Goal: Information Seeking & Learning: Check status

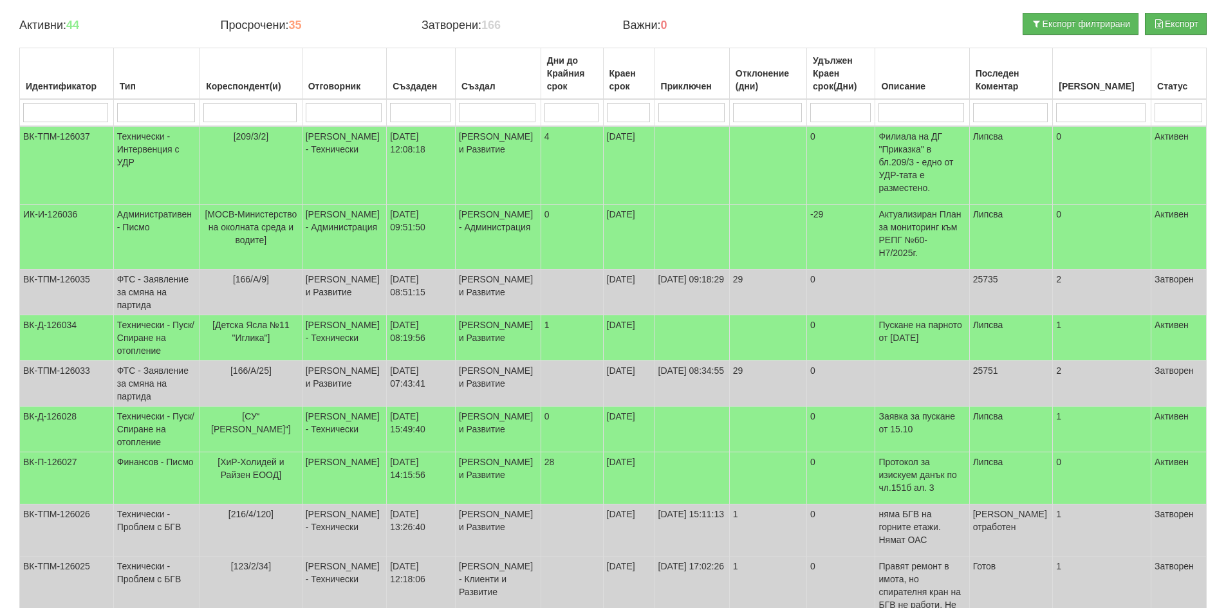
drag, startPoint x: 176, startPoint y: 96, endPoint x: 165, endPoint y: 95, distance: 10.3
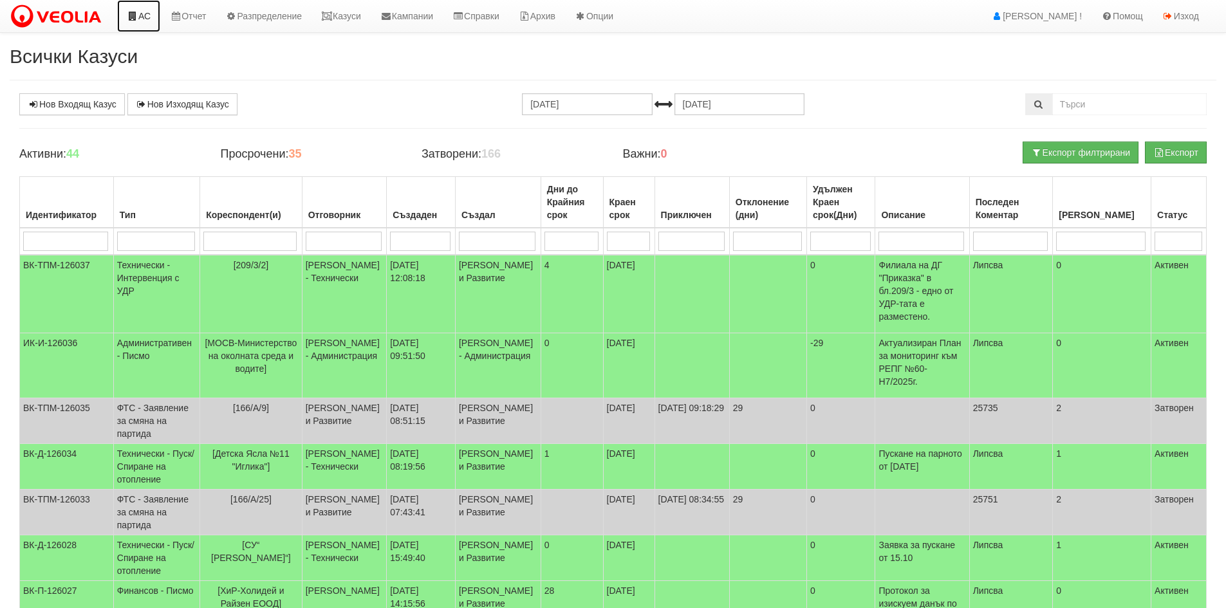
click at [154, 19] on link "АС" at bounding box center [138, 16] width 43 height 32
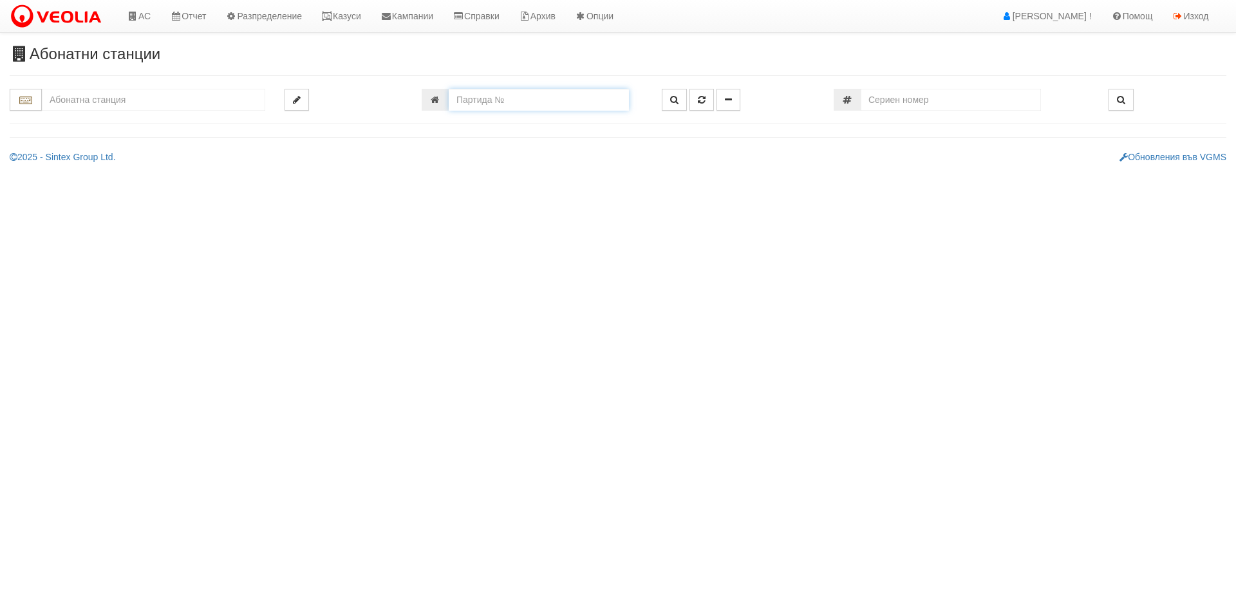
click at [510, 95] on input "number" at bounding box center [539, 100] width 180 height 22
type input "24654"
type input "115/4A - "ВЕОЛИЯ ЕНЕРДЖИ ВАРНА " ЕАД"
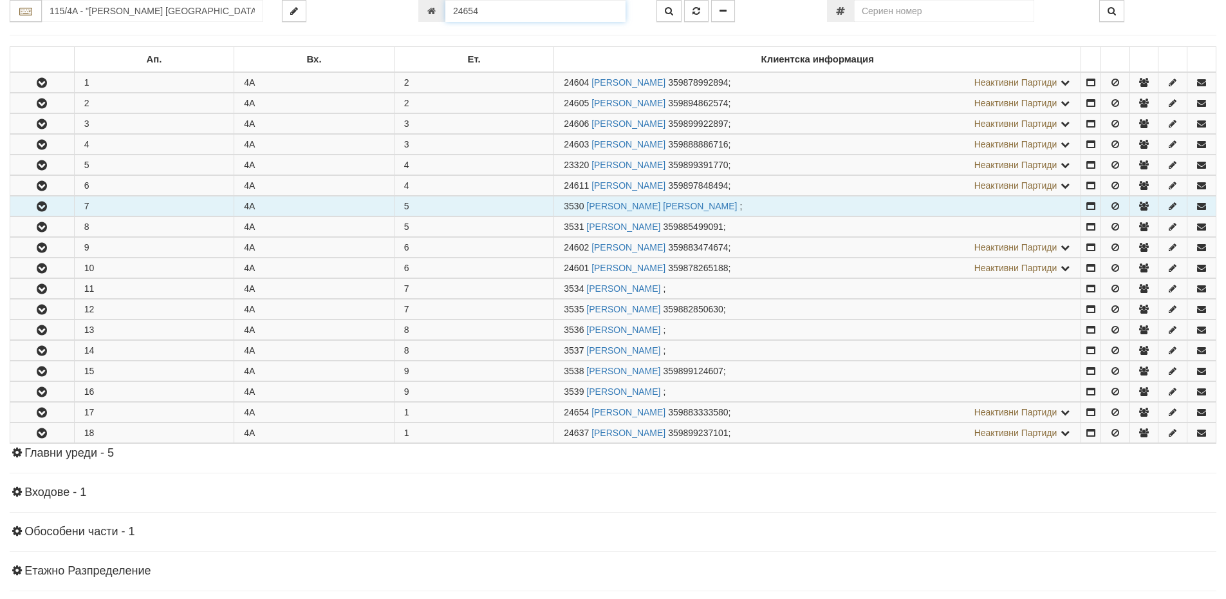
scroll to position [372, 0]
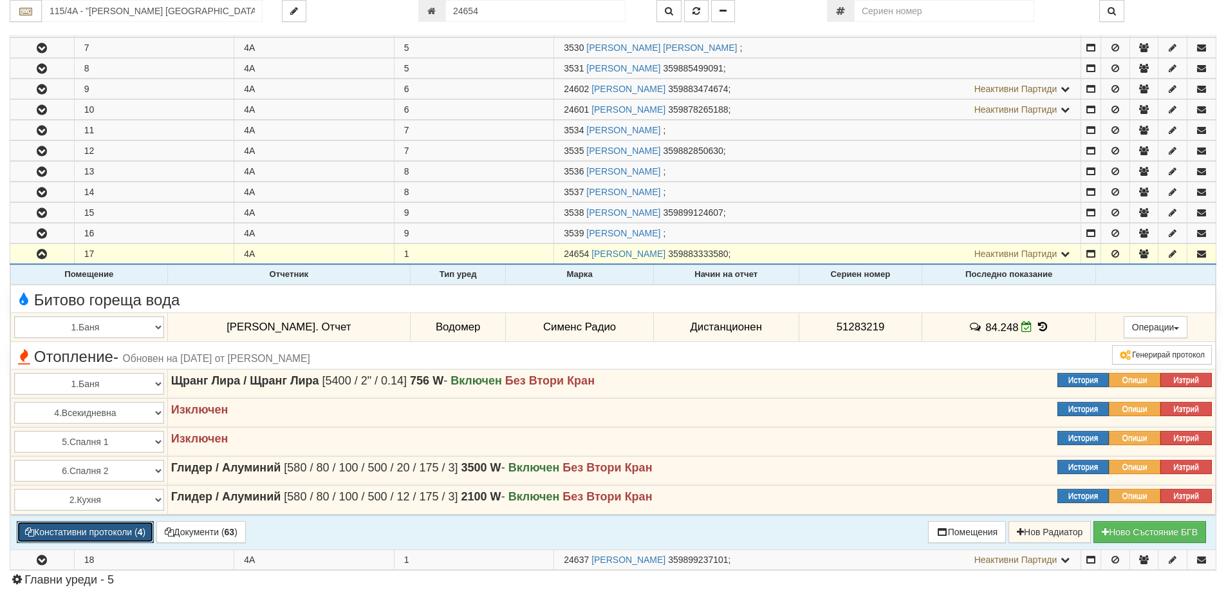
click at [77, 534] on button "Констативни протоколи ( 4 )" at bounding box center [85, 532] width 137 height 22
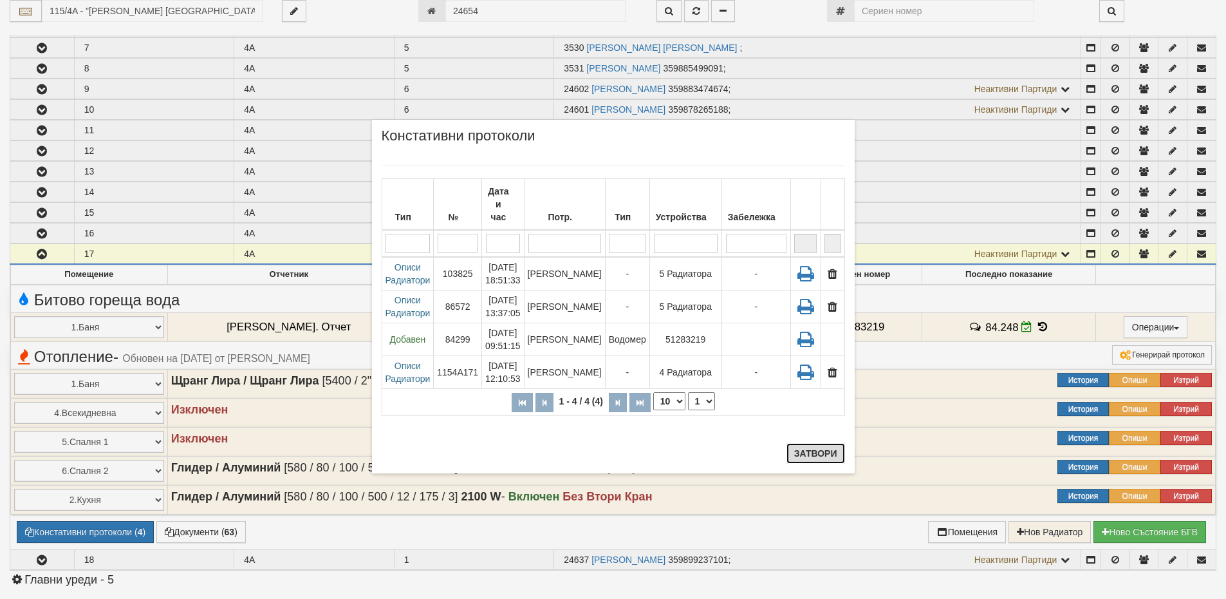
click at [805, 450] on button "Затвори" at bounding box center [815, 453] width 59 height 21
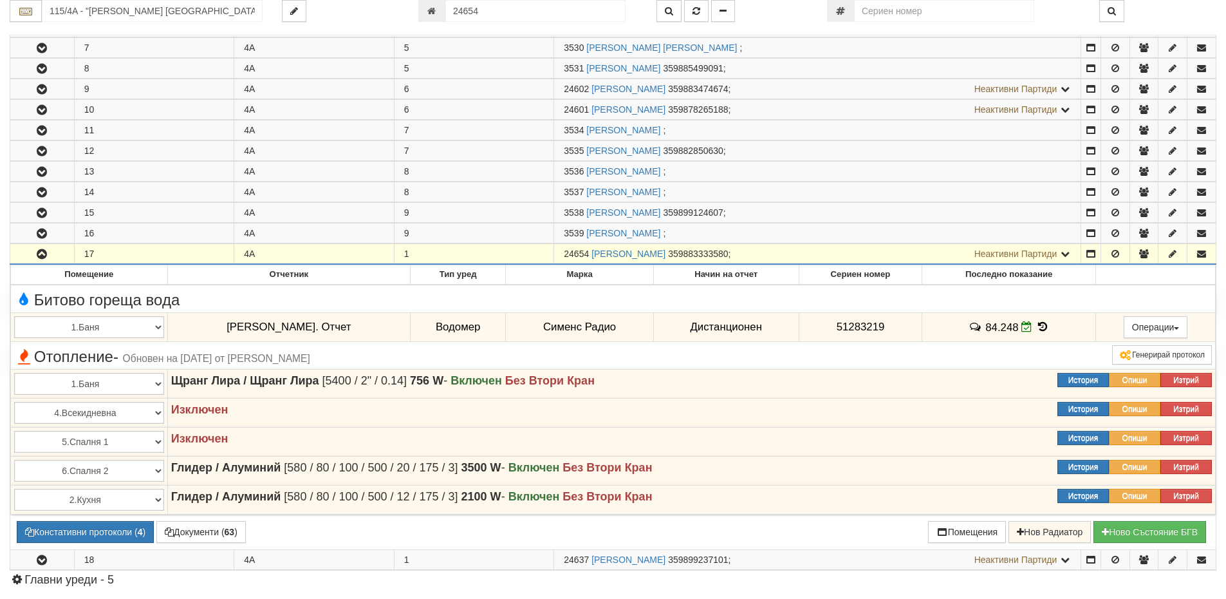
click at [41, 254] on icon "button" at bounding box center [41, 254] width 15 height 9
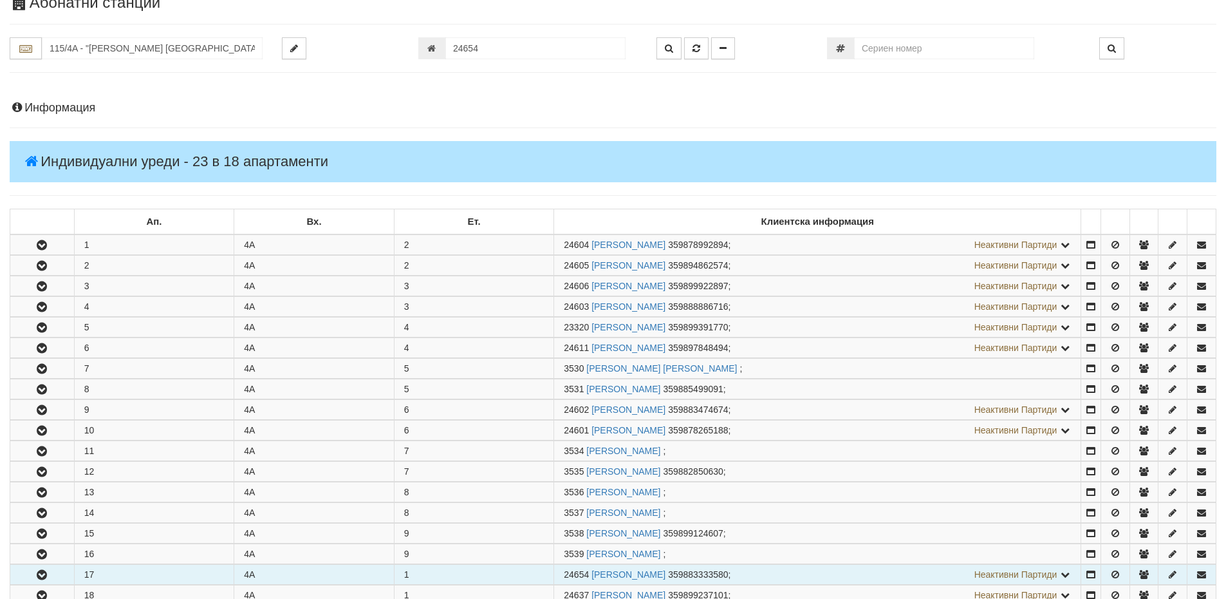
scroll to position [0, 0]
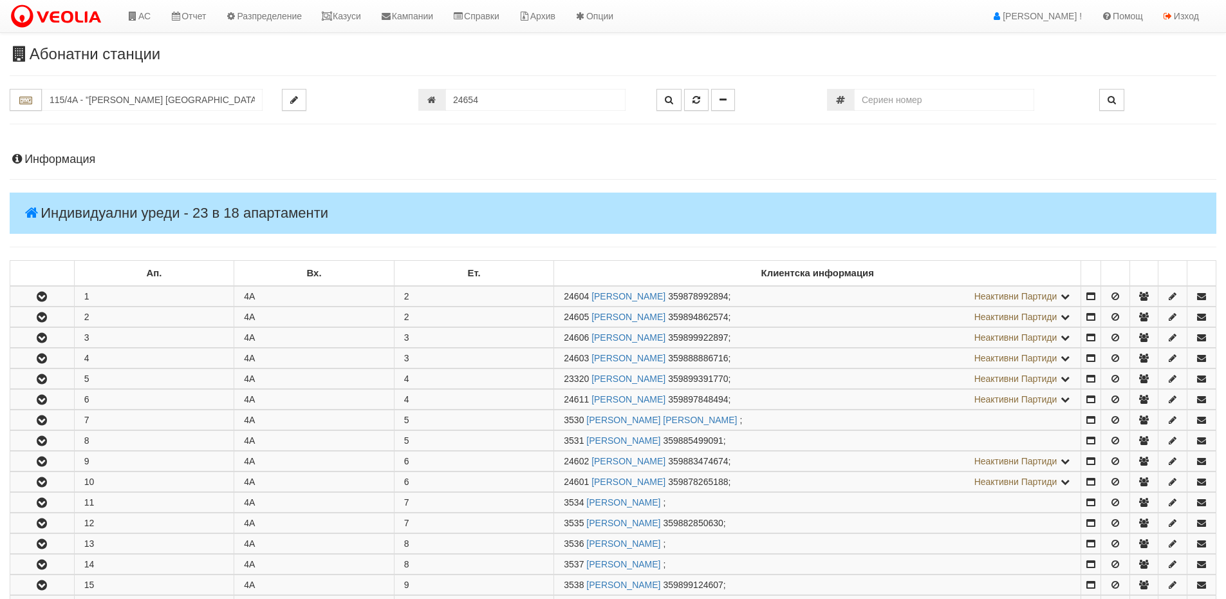
click at [53, 158] on h4 "Информация" at bounding box center [613, 159] width 1207 height 13
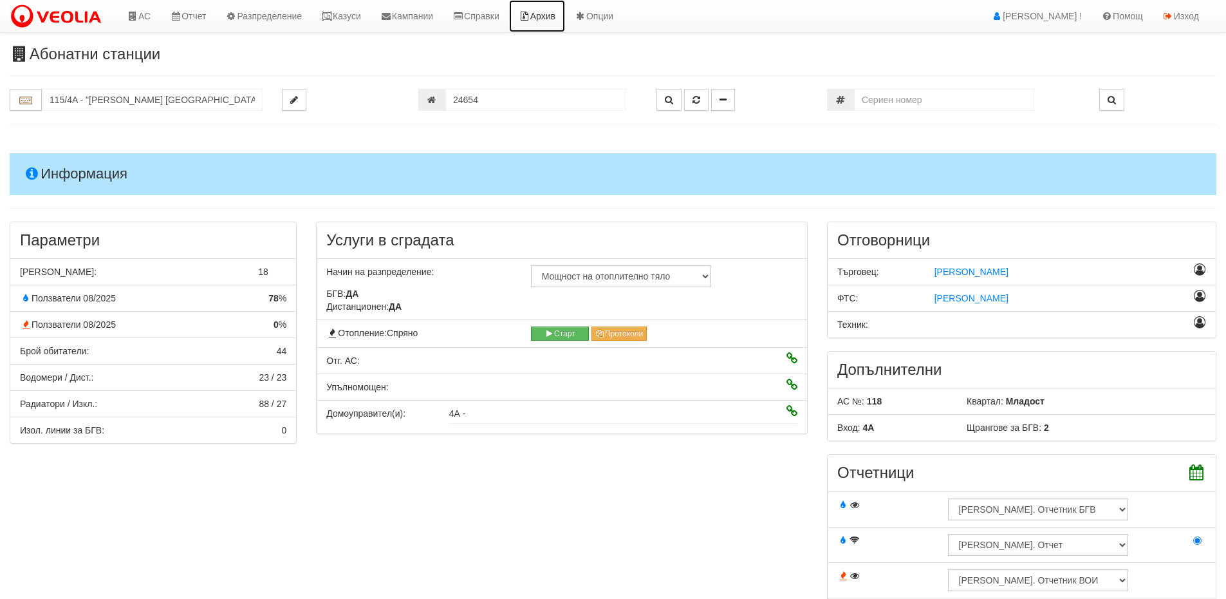
click at [559, 12] on link "Архив" at bounding box center [537, 16] width 56 height 32
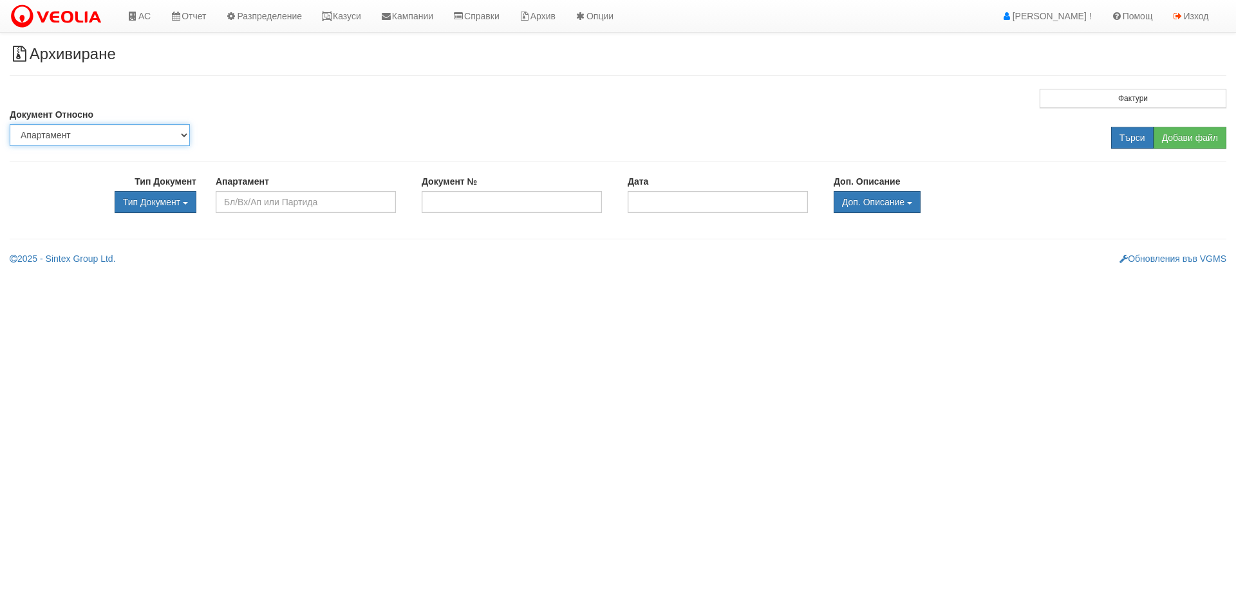
click at [76, 129] on select "Партида Апартамент Сграда Институция Партньор" at bounding box center [100, 135] width 180 height 22
select select "2"
click at [10, 124] on select "Партида Апартамент Сграда Институция Партньор" at bounding box center [100, 135] width 180 height 22
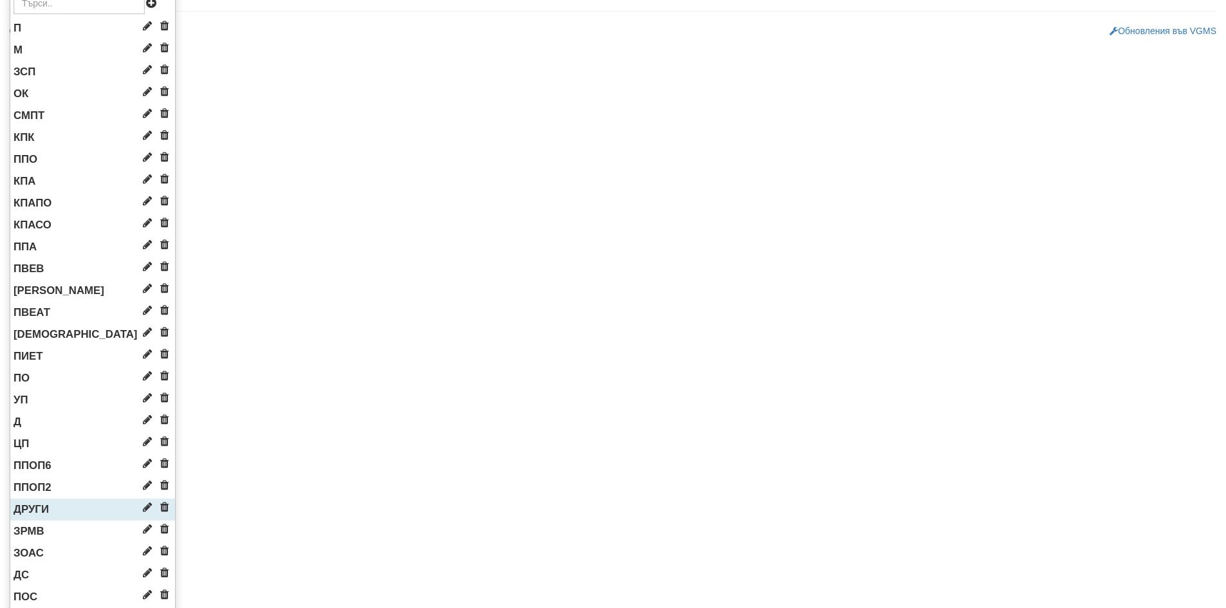
scroll to position [257, 0]
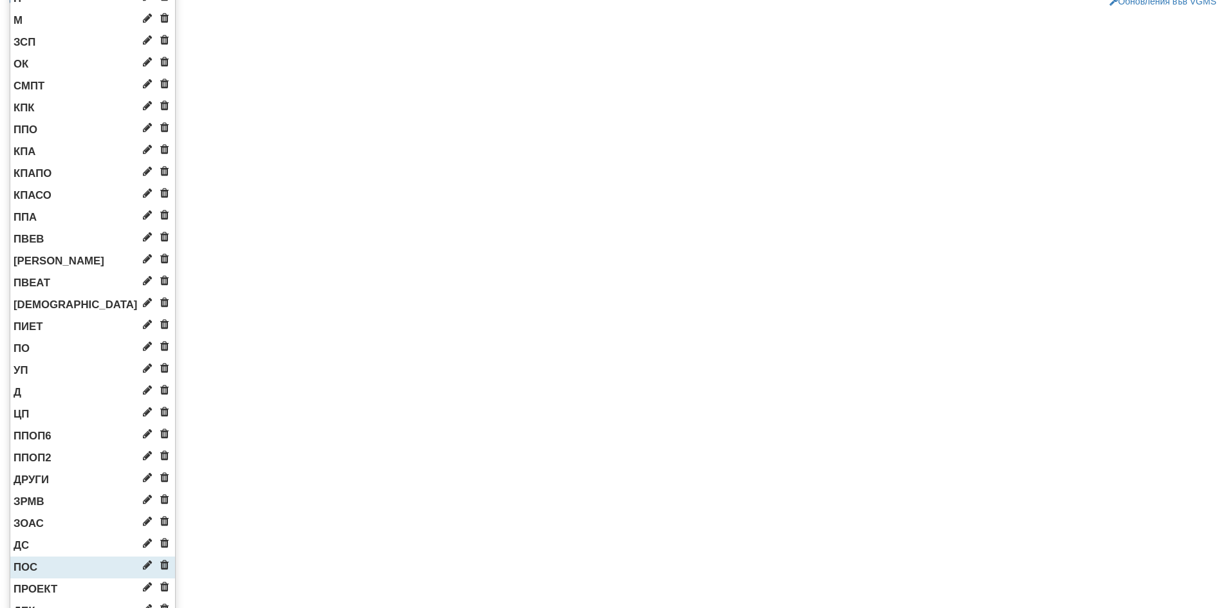
drag, startPoint x: 21, startPoint y: 564, endPoint x: 19, endPoint y: 557, distance: 7.2
click at [21, 562] on span "ПОС" at bounding box center [26, 567] width 24 height 12
click at [21, 569] on span "ПОС" at bounding box center [26, 567] width 24 height 12
click at [22, 568] on span "ПОС" at bounding box center [26, 567] width 24 height 12
click at [30, 569] on span "ПОС" at bounding box center [26, 567] width 24 height 12
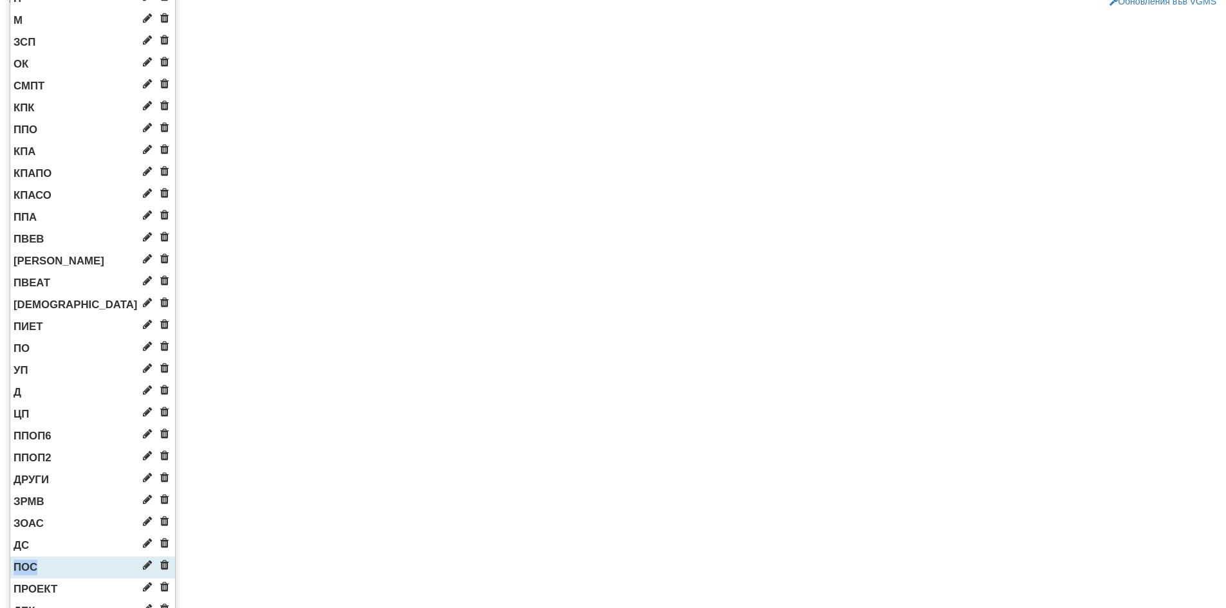
click at [30, 569] on span "ПОС" at bounding box center [26, 567] width 24 height 12
click at [51, 568] on li "ПОС" at bounding box center [92, 568] width 165 height 22
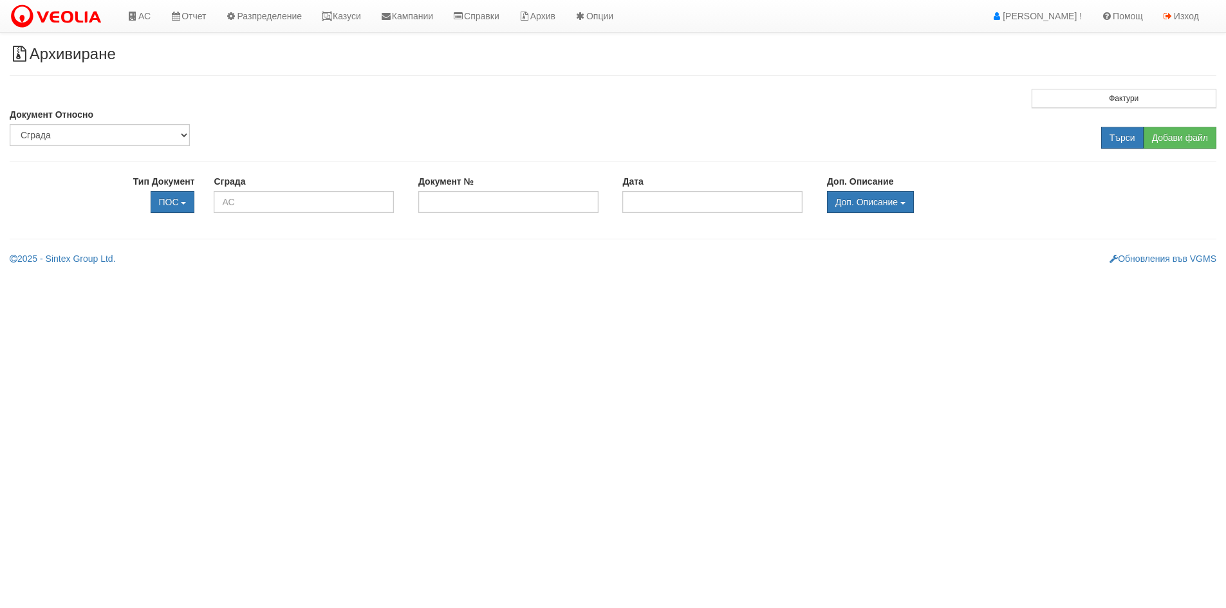
scroll to position [0, 0]
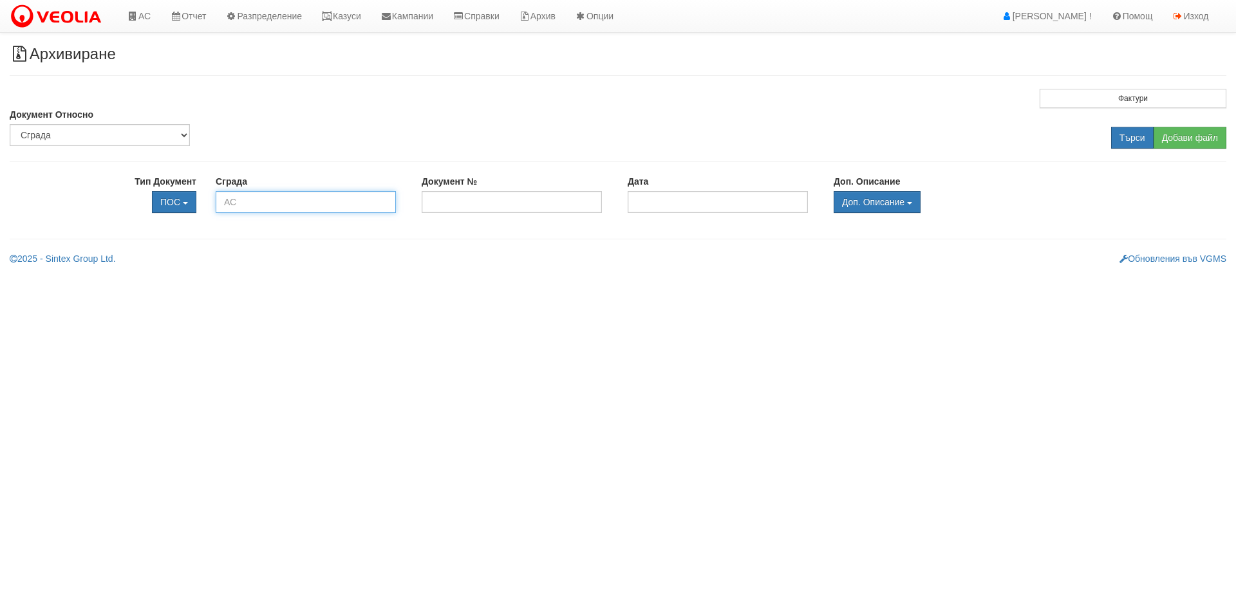
click at [311, 209] on input "text" at bounding box center [306, 202] width 180 height 22
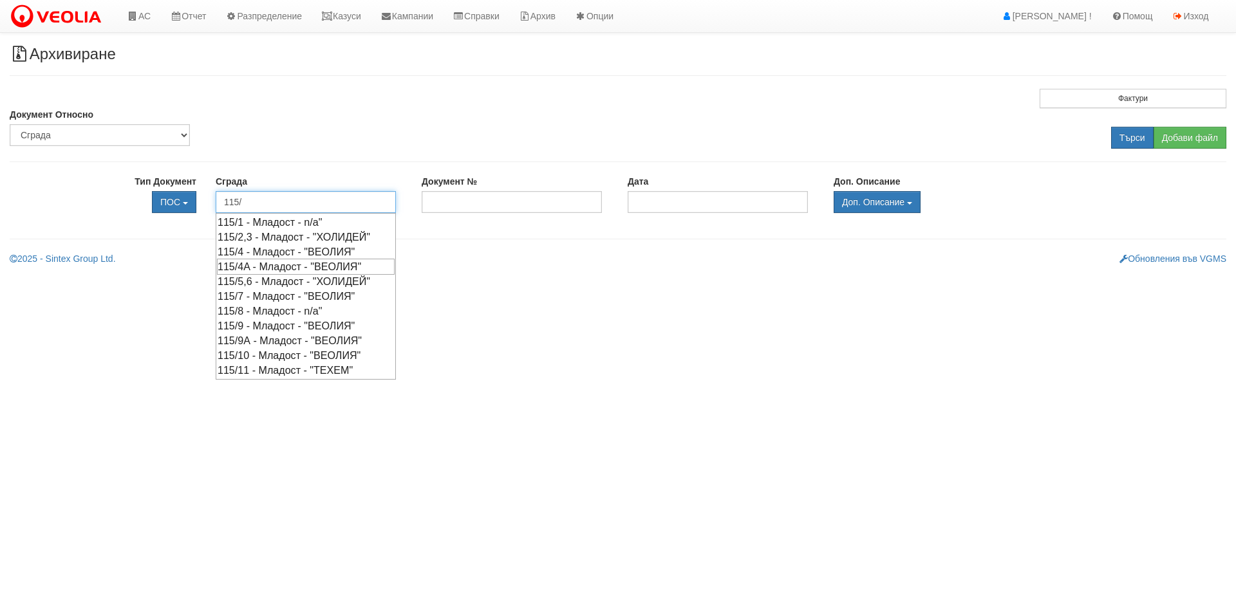
click at [264, 265] on div "115/4A - Младост - "ВЕОЛИЯ"" at bounding box center [306, 267] width 178 height 16
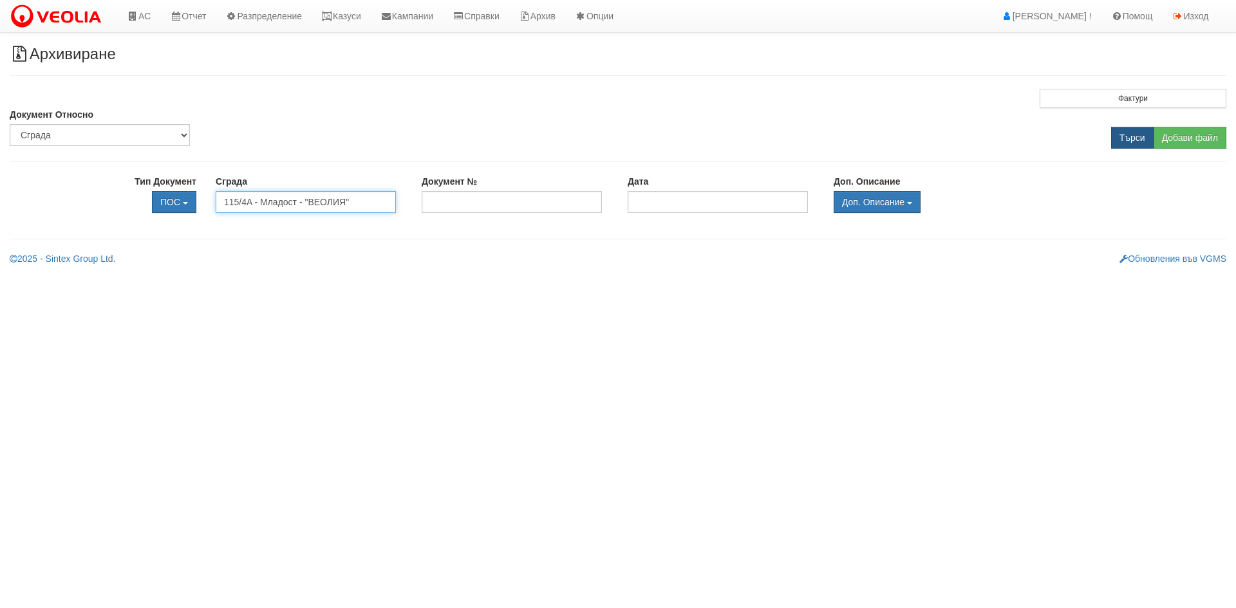
type input "115/4A - Младост - "ВЕОЛИЯ""
click at [1137, 140] on input "Търси" at bounding box center [1132, 138] width 42 height 22
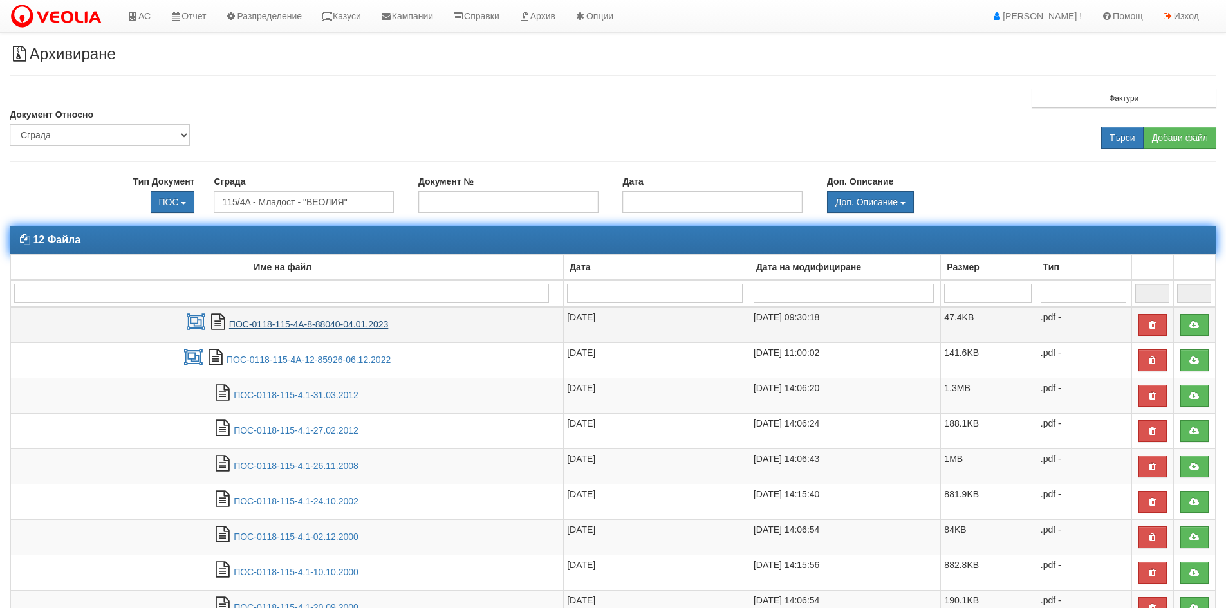
click at [258, 324] on link "ПОС-0118-115-4А-8-88040-04.01.2023" at bounding box center [308, 324] width 159 height 10
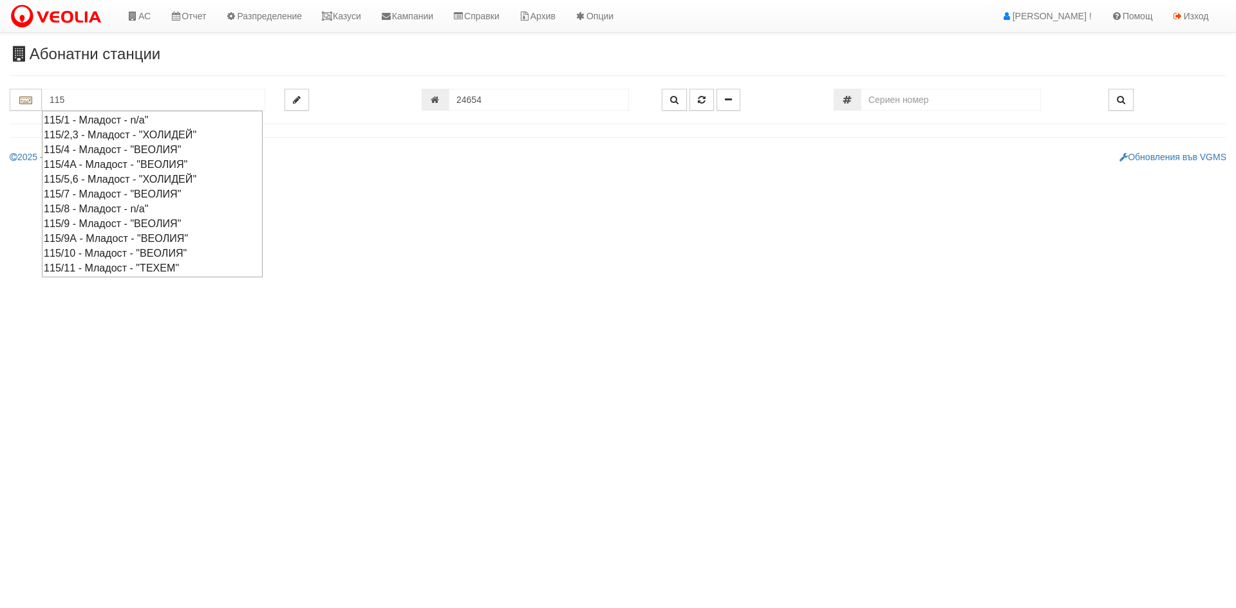
click at [73, 166] on div "115/4A - Младост - "ВЕОЛИЯ"" at bounding box center [152, 164] width 217 height 15
type input "115/4A - Младост - "ВЕОЛИЯ""
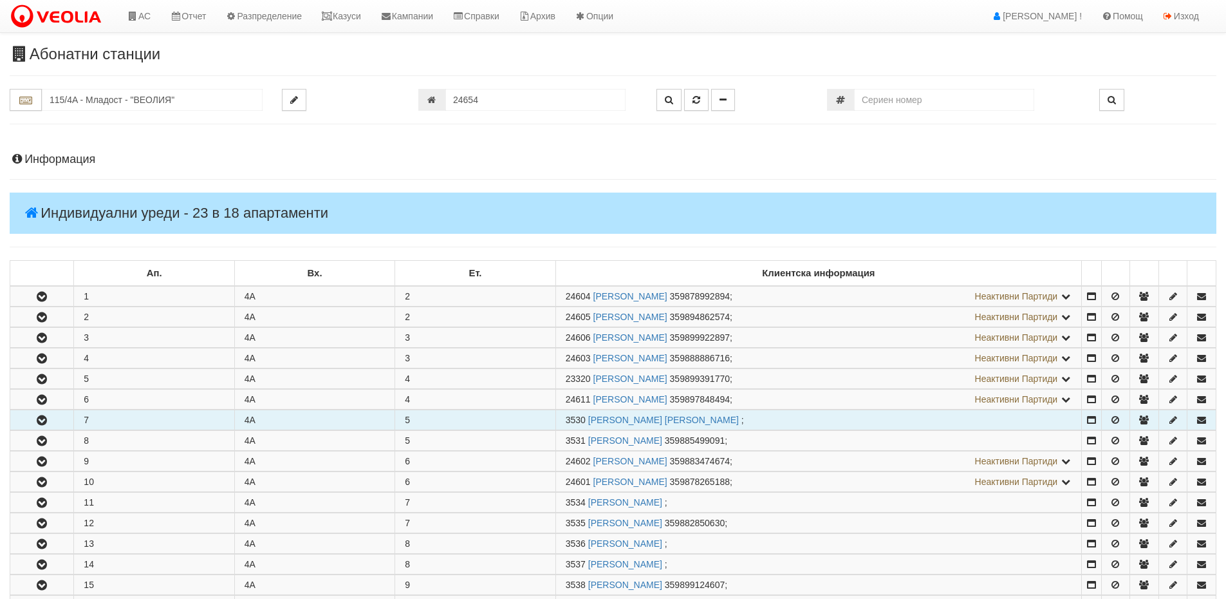
scroll to position [372, 0]
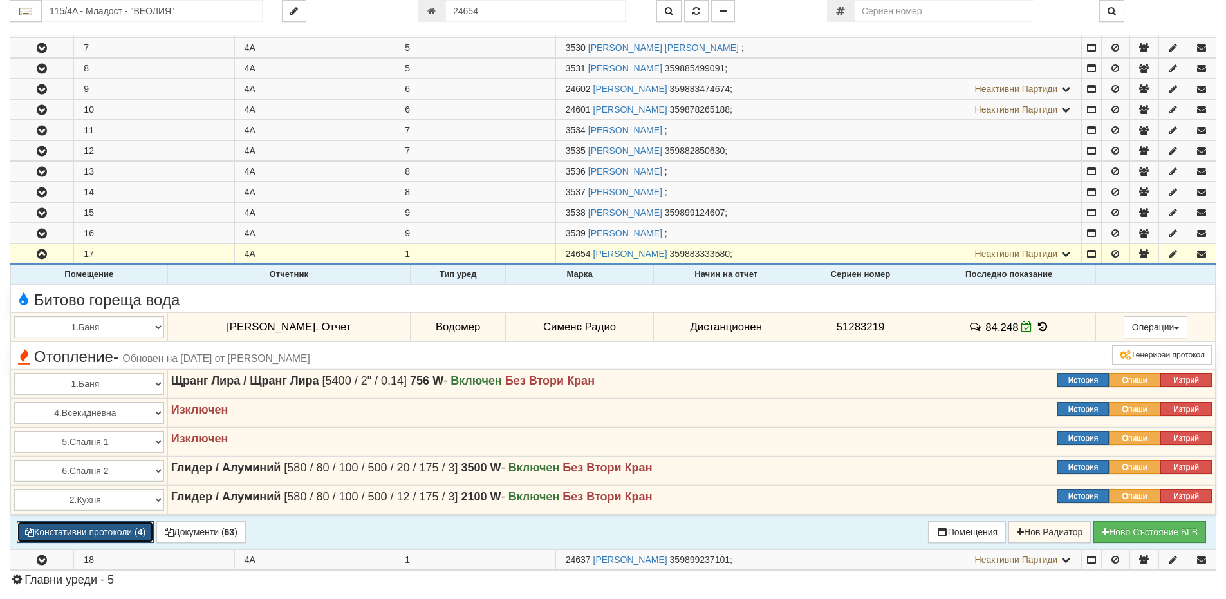
click at [85, 534] on button "Констативни протоколи ( 4 )" at bounding box center [85, 532] width 137 height 22
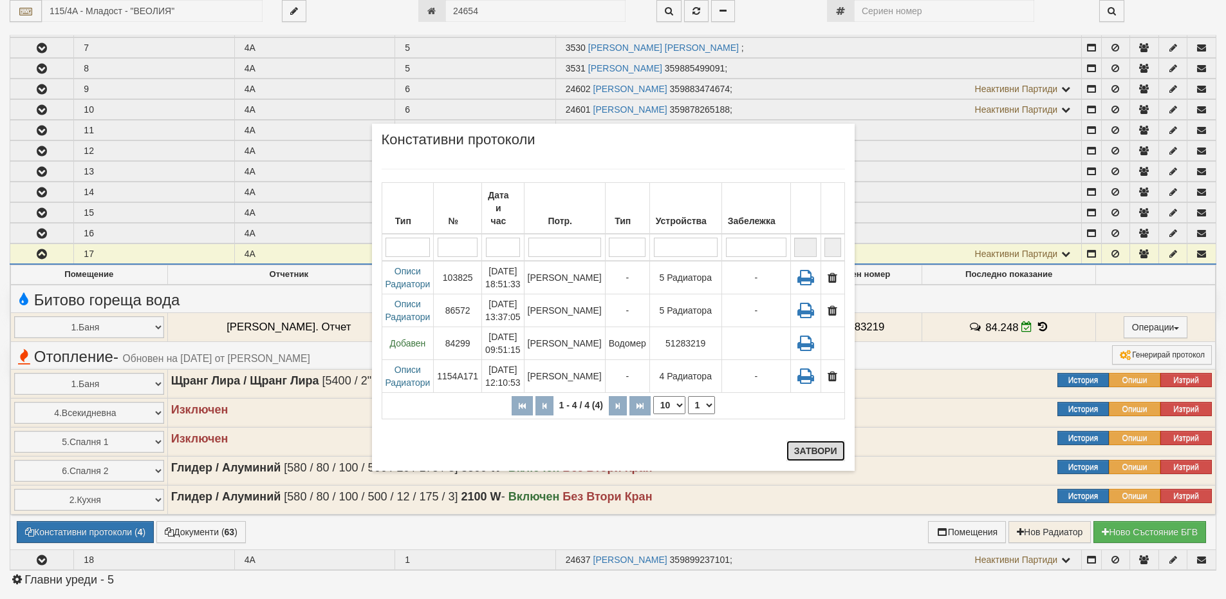
click at [812, 450] on button "Затвори" at bounding box center [815, 450] width 59 height 21
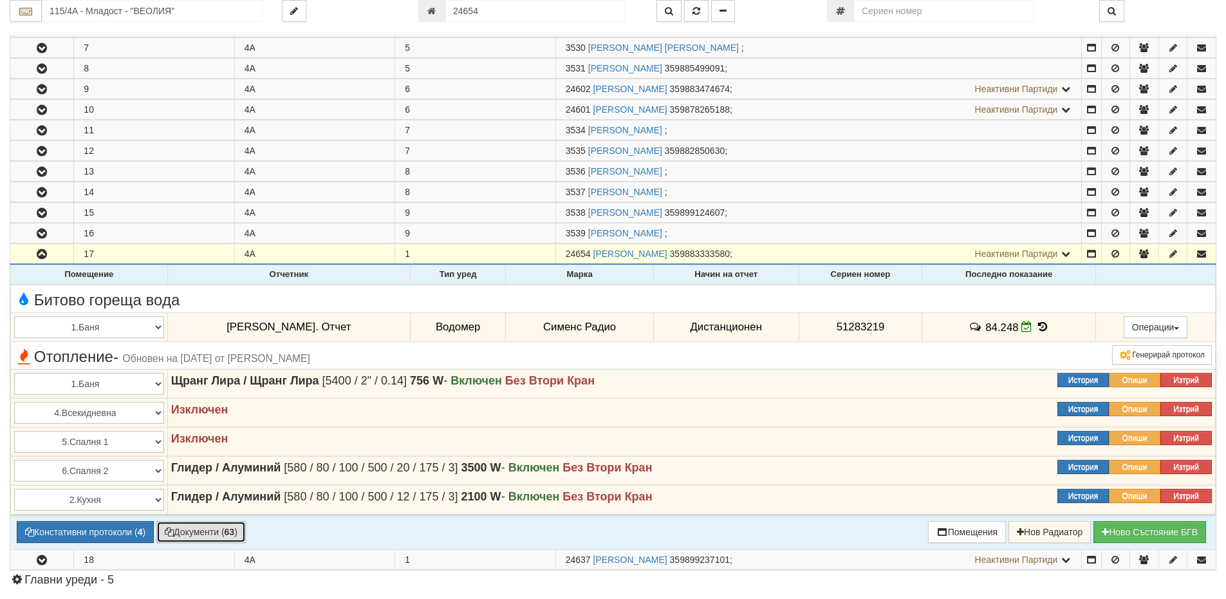
click at [219, 522] on button "Документи ( 63 )" at bounding box center [200, 532] width 89 height 22
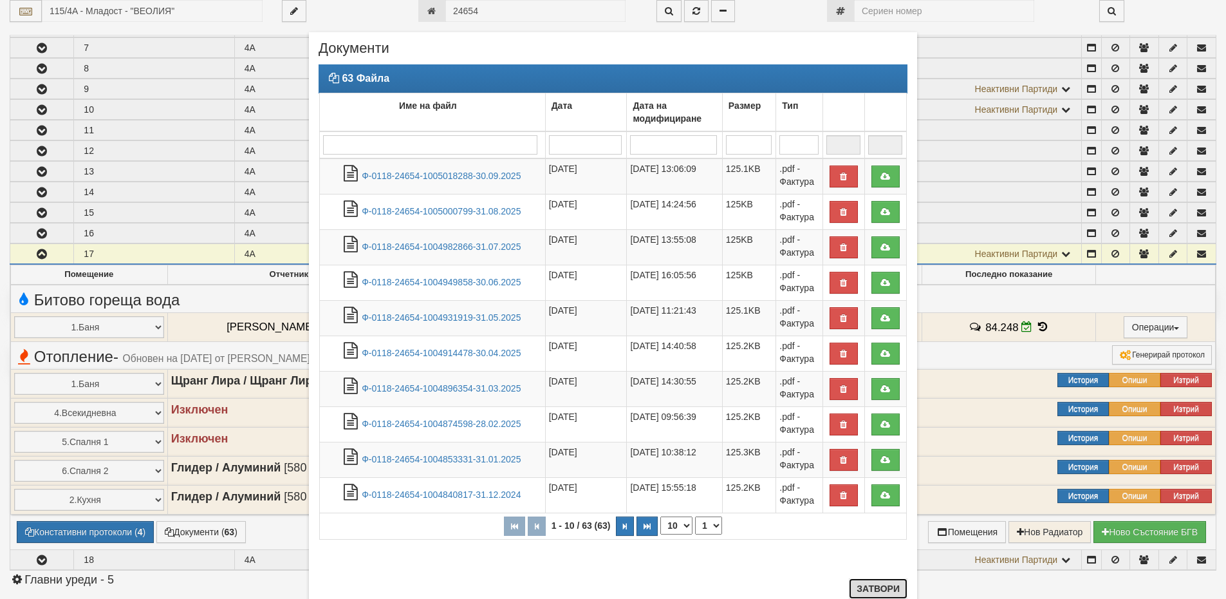
click at [882, 585] on button "Затвори" at bounding box center [878, 588] width 59 height 21
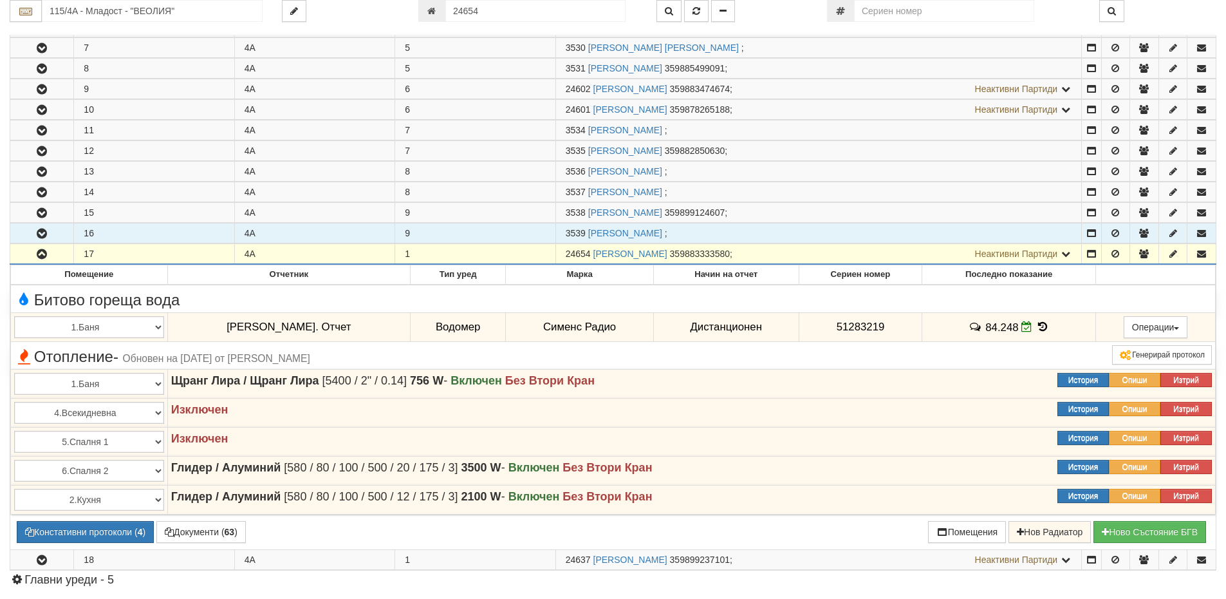
click at [41, 230] on icon "button" at bounding box center [41, 233] width 15 height 9
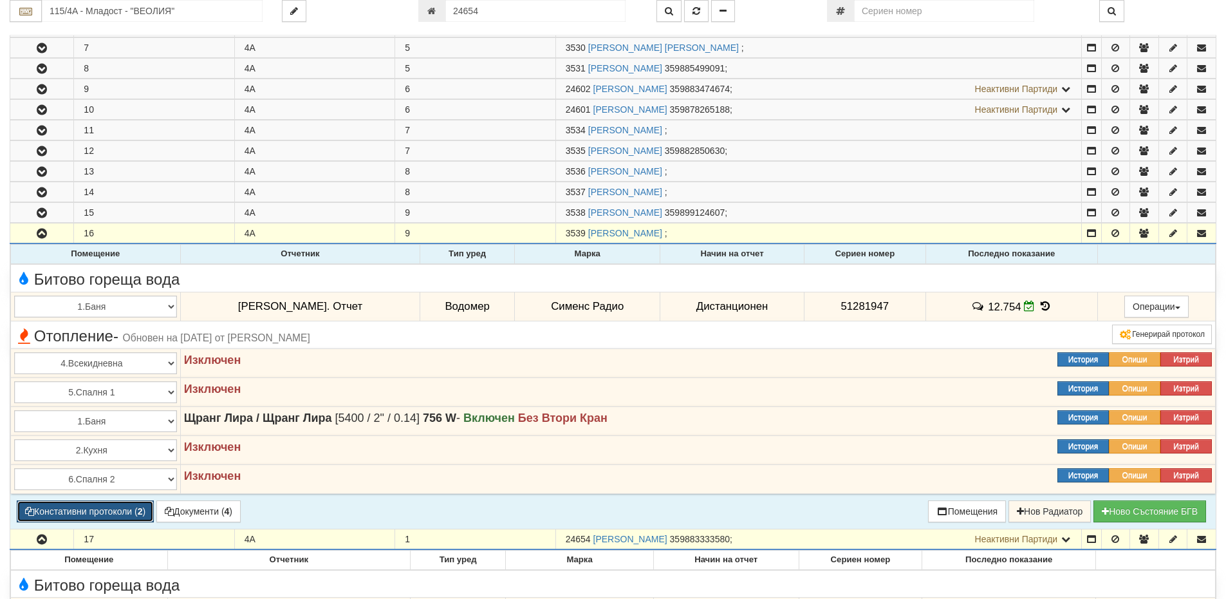
click at [98, 501] on button "Констативни протоколи ( 2 )" at bounding box center [85, 511] width 137 height 22
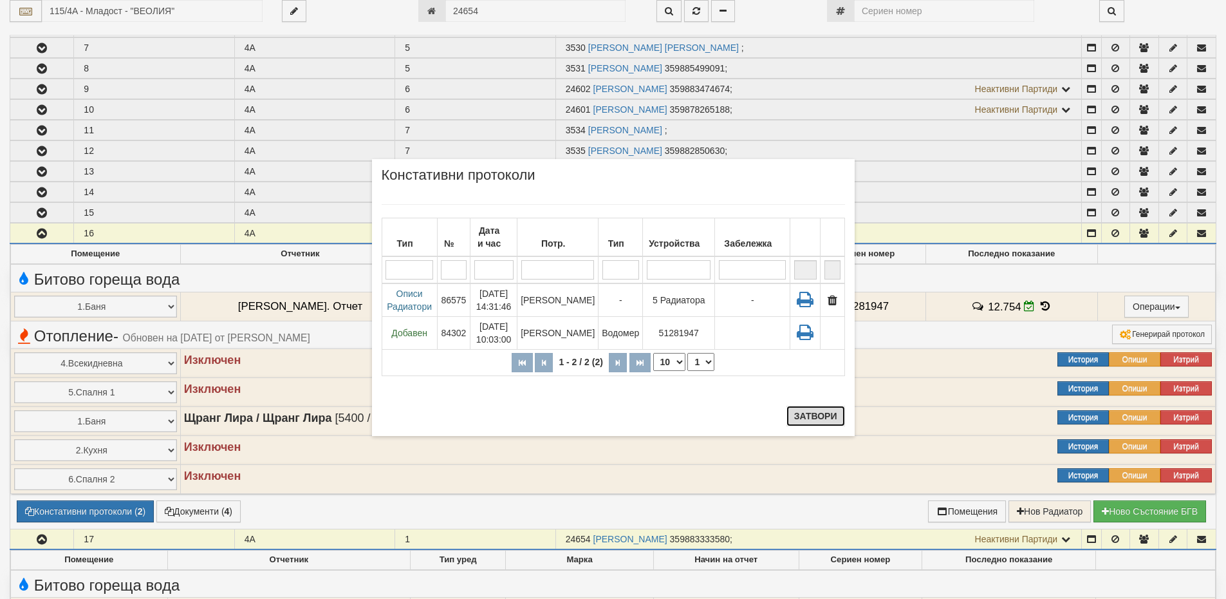
click at [818, 414] on button "Затвори" at bounding box center [815, 415] width 59 height 21
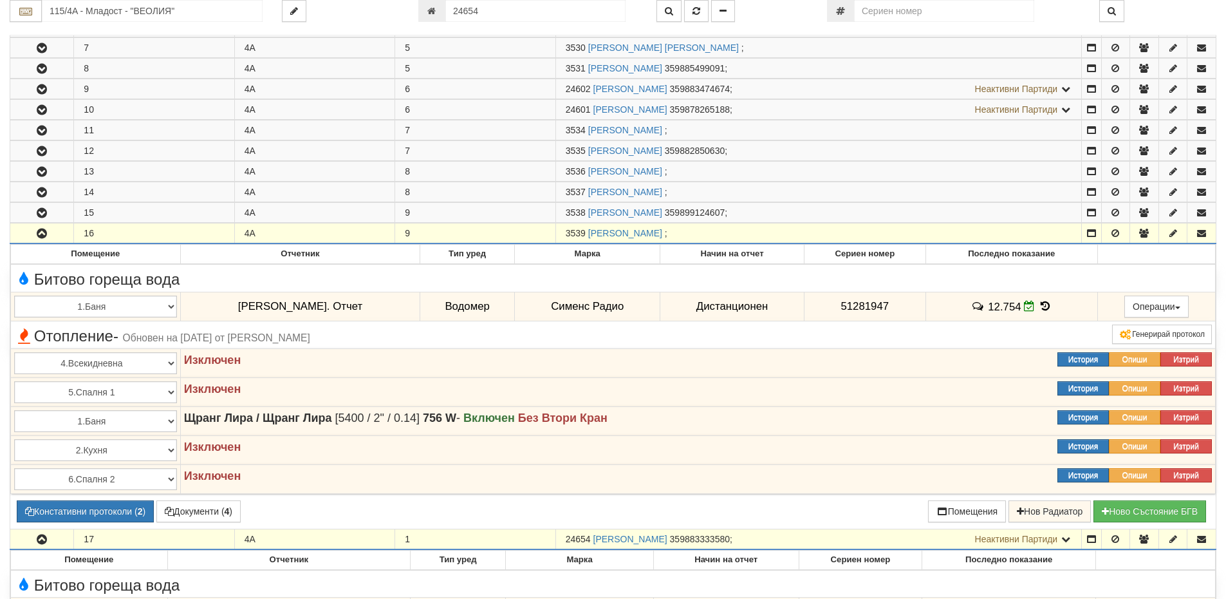
click at [42, 233] on icon "button" at bounding box center [41, 233] width 15 height 9
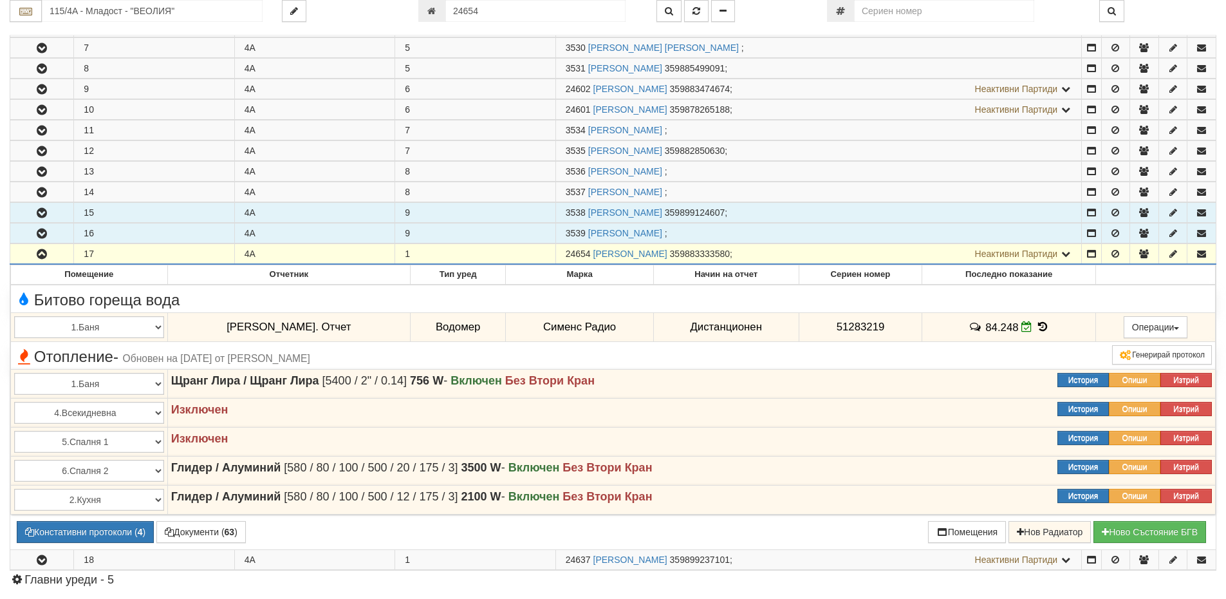
click at [42, 211] on icon "button" at bounding box center [41, 213] width 15 height 9
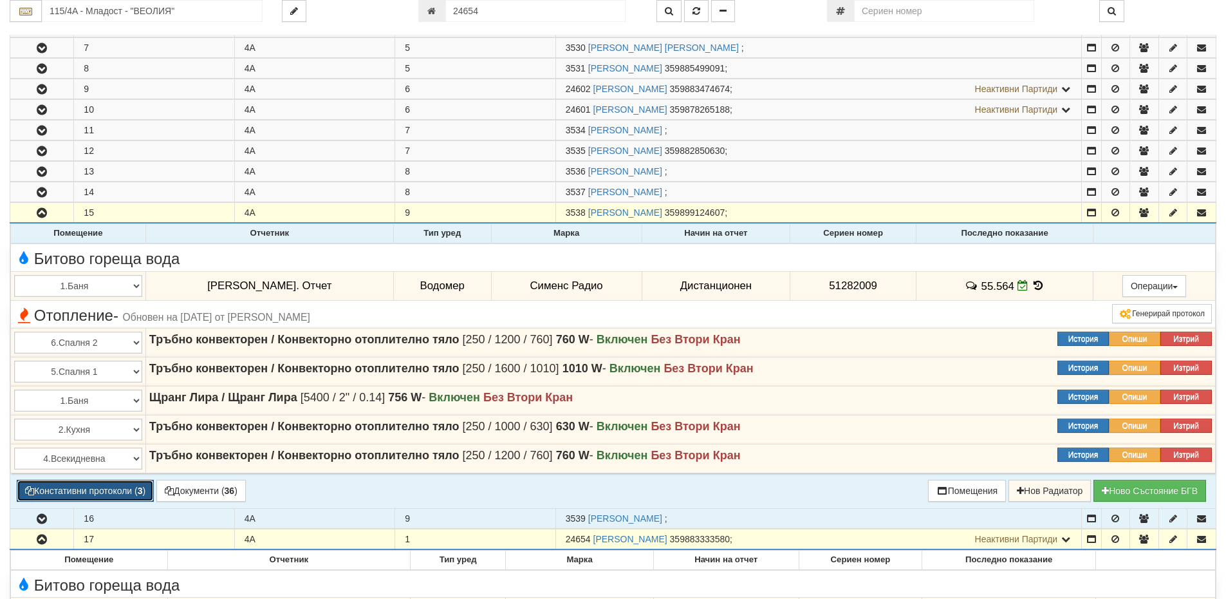
click at [105, 487] on button "Констативни протоколи ( 3 )" at bounding box center [85, 490] width 137 height 22
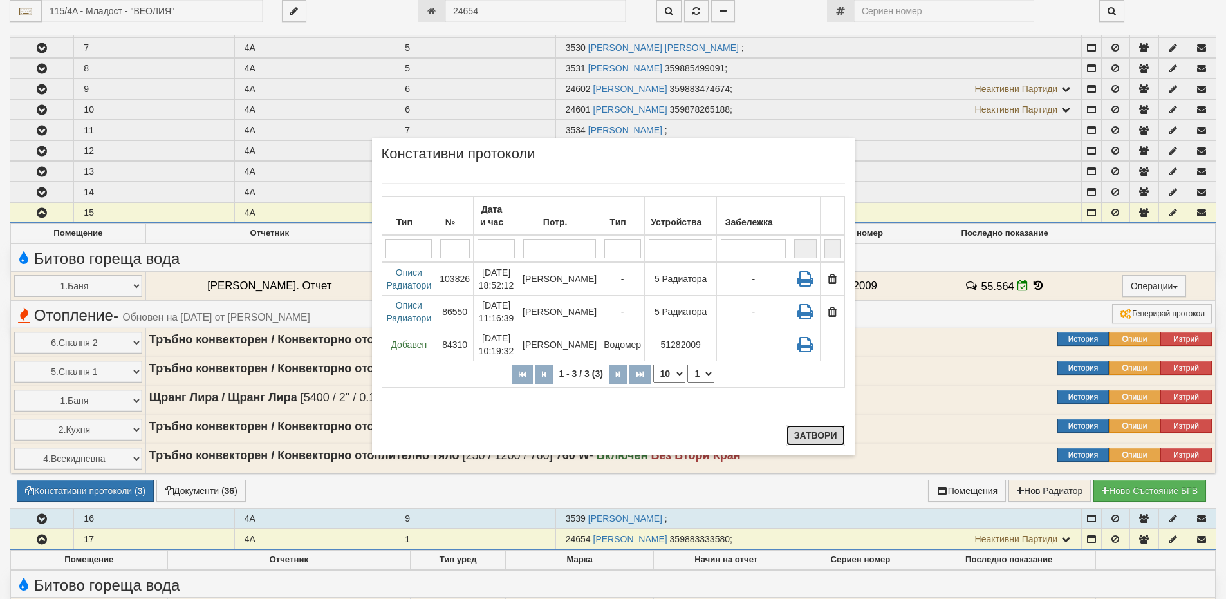
click at [832, 432] on button "Затвори" at bounding box center [815, 435] width 59 height 21
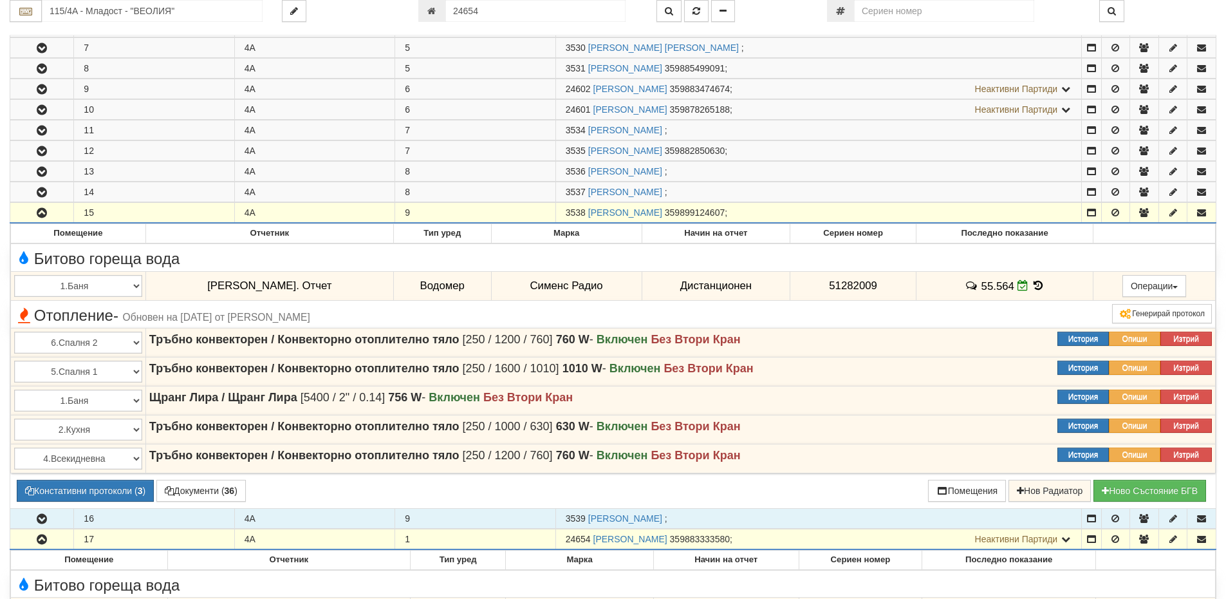
click at [44, 209] on icon "button" at bounding box center [41, 213] width 15 height 9
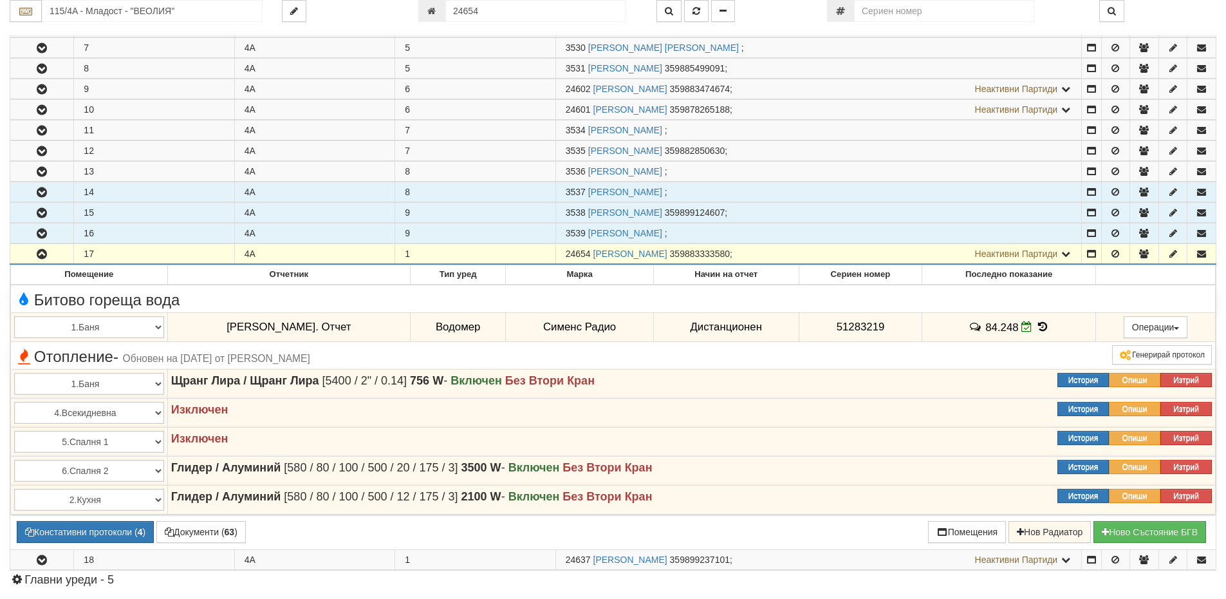
click at [49, 192] on icon "button" at bounding box center [41, 192] width 15 height 9
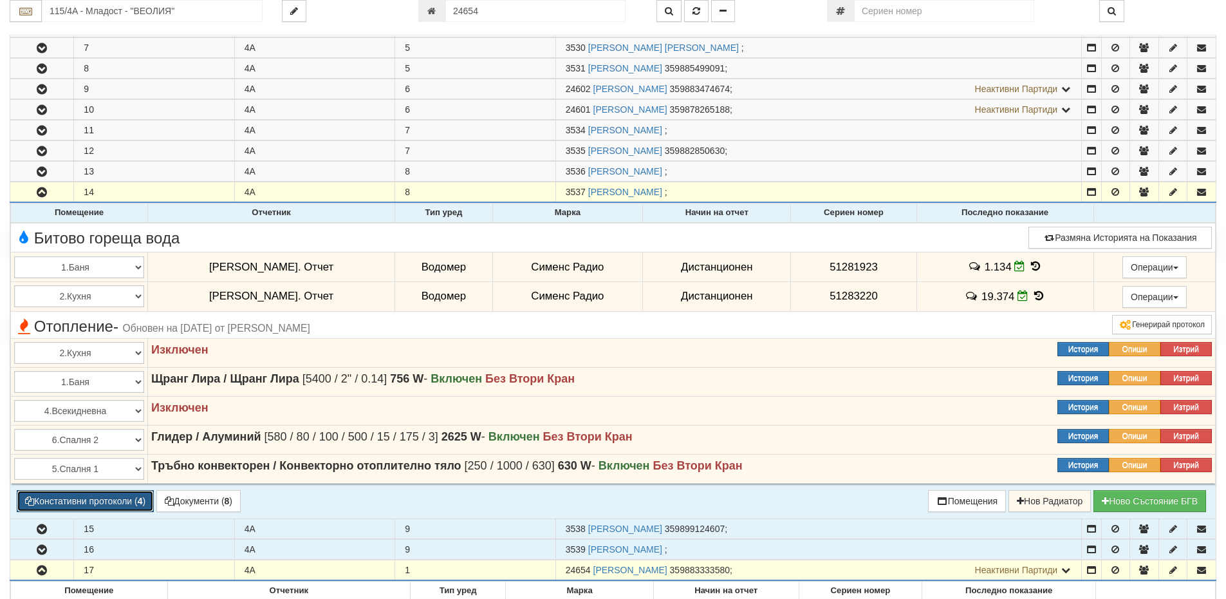
click at [120, 494] on button "Констативни протоколи ( 4 )" at bounding box center [85, 501] width 137 height 22
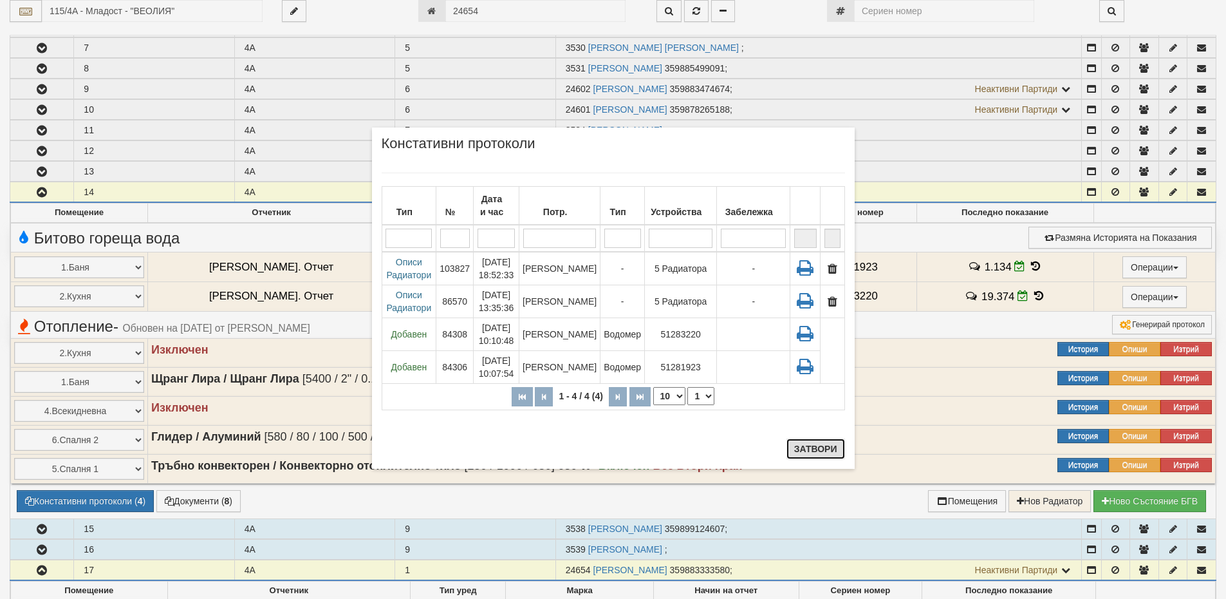
drag, startPoint x: 822, startPoint y: 449, endPoint x: 468, endPoint y: 329, distance: 374.3
click at [822, 449] on button "Затвори" at bounding box center [815, 448] width 59 height 21
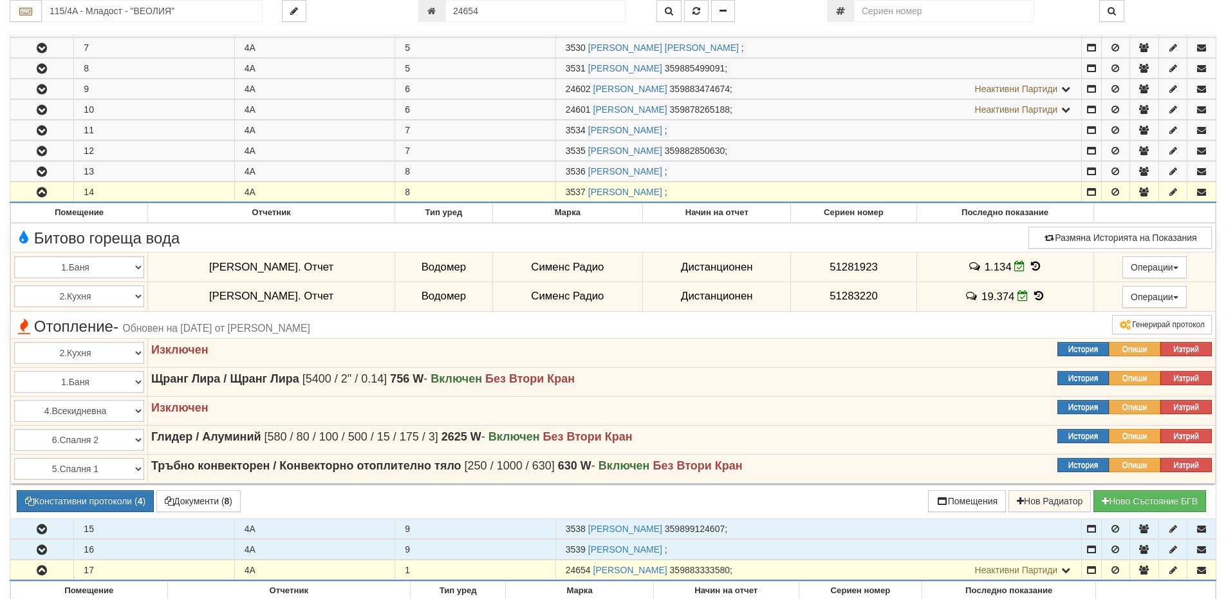
click at [41, 189] on icon "button" at bounding box center [41, 192] width 15 height 9
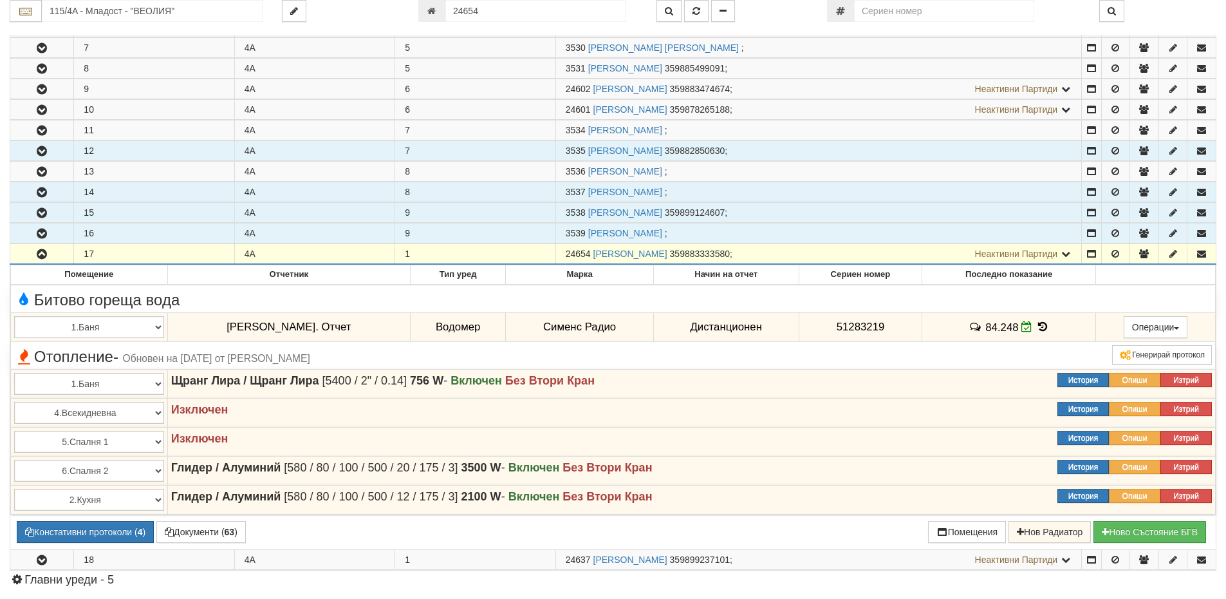
click at [42, 150] on icon "button" at bounding box center [41, 151] width 15 height 9
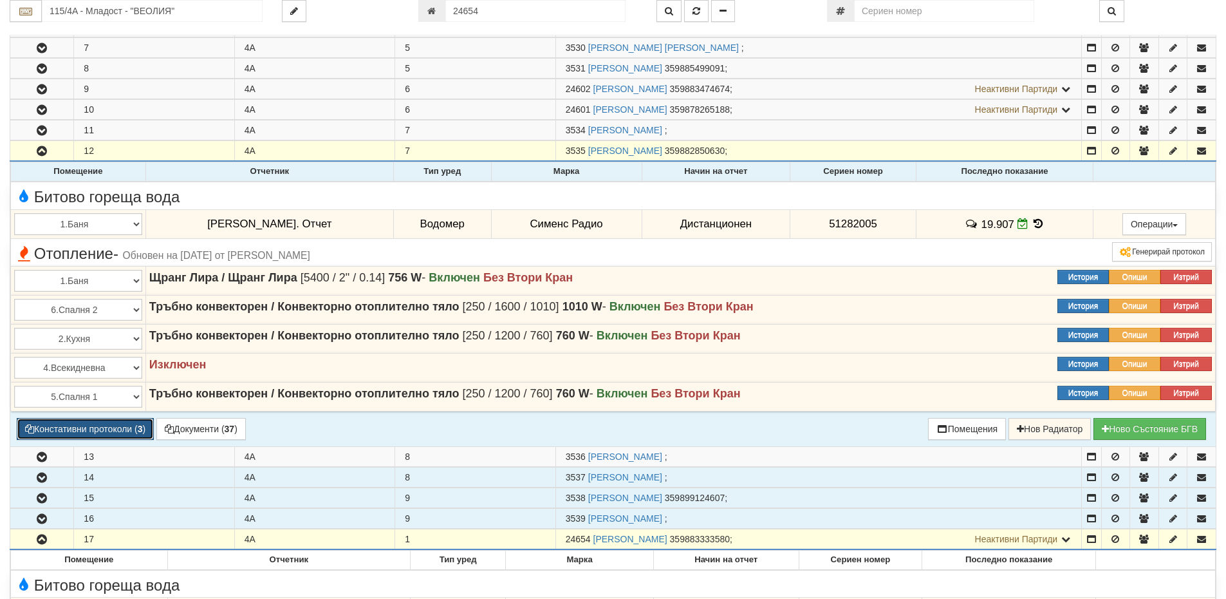
click at [109, 431] on button "Констативни протоколи ( 3 )" at bounding box center [85, 429] width 137 height 22
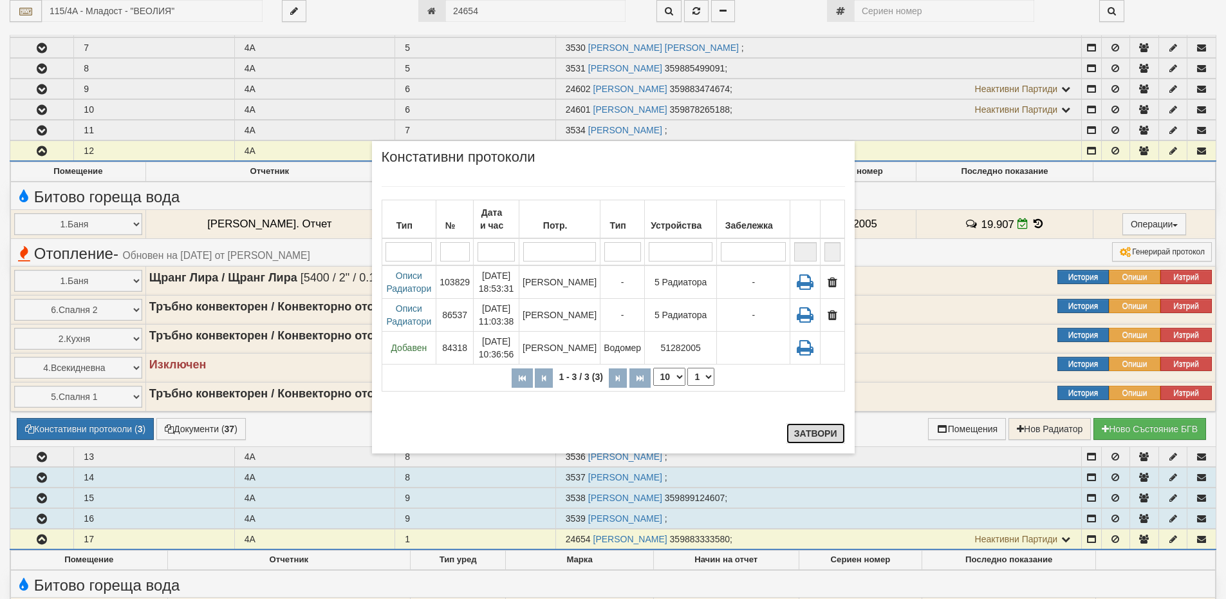
click at [813, 434] on button "Затвори" at bounding box center [815, 433] width 59 height 21
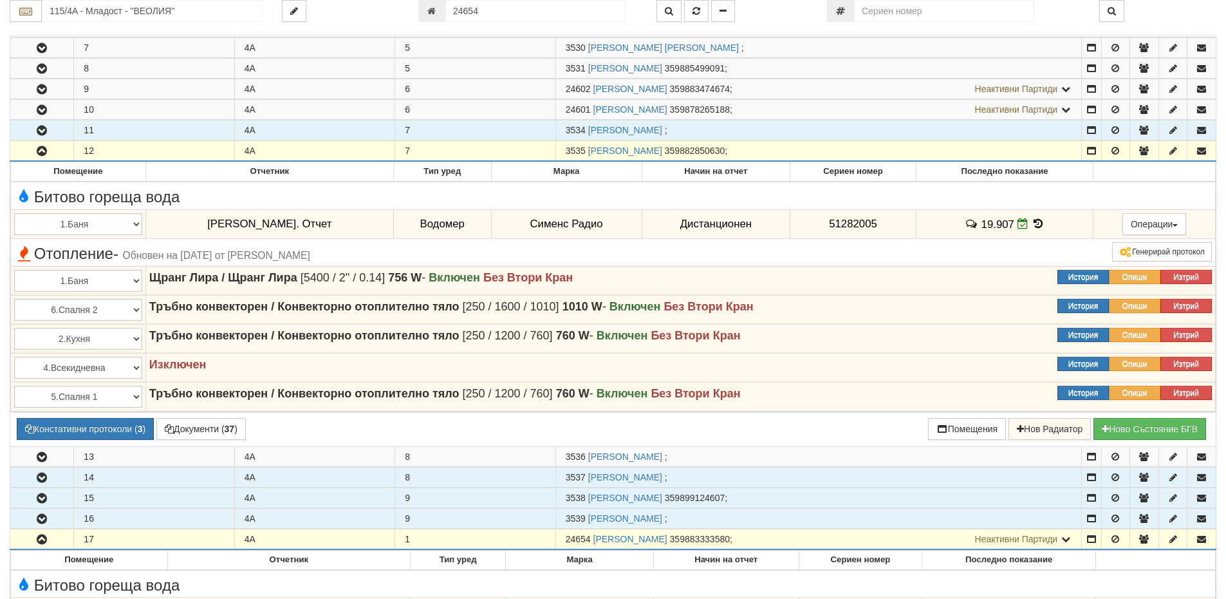
click at [41, 135] on icon "button" at bounding box center [41, 130] width 15 height 9
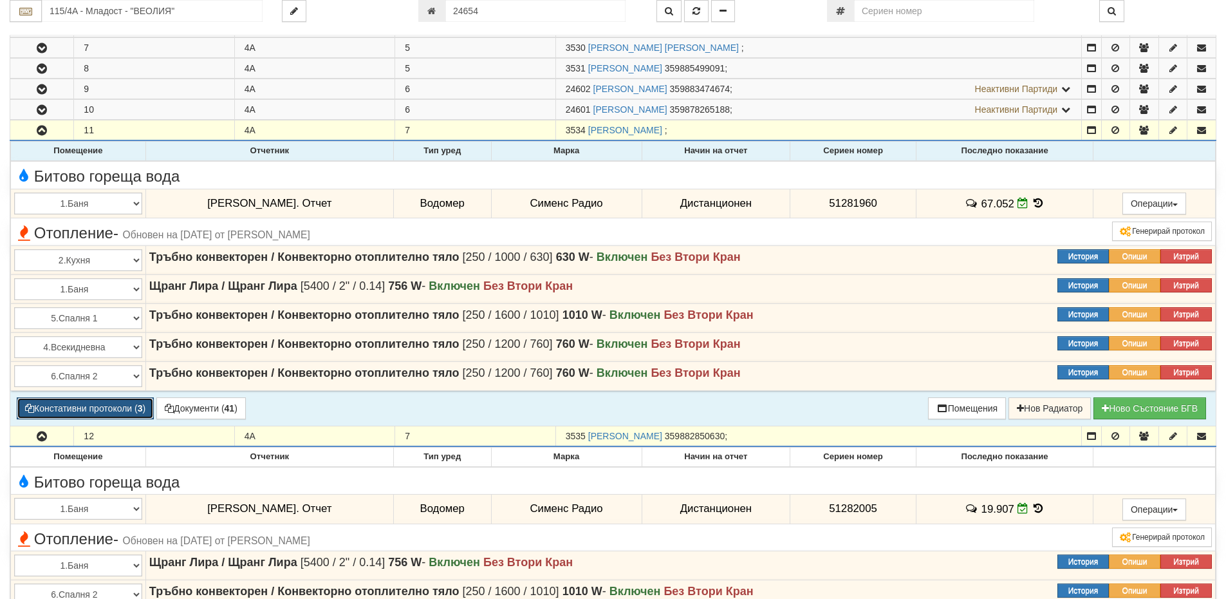
click at [125, 402] on button "Констативни протоколи ( 3 )" at bounding box center [85, 408] width 137 height 22
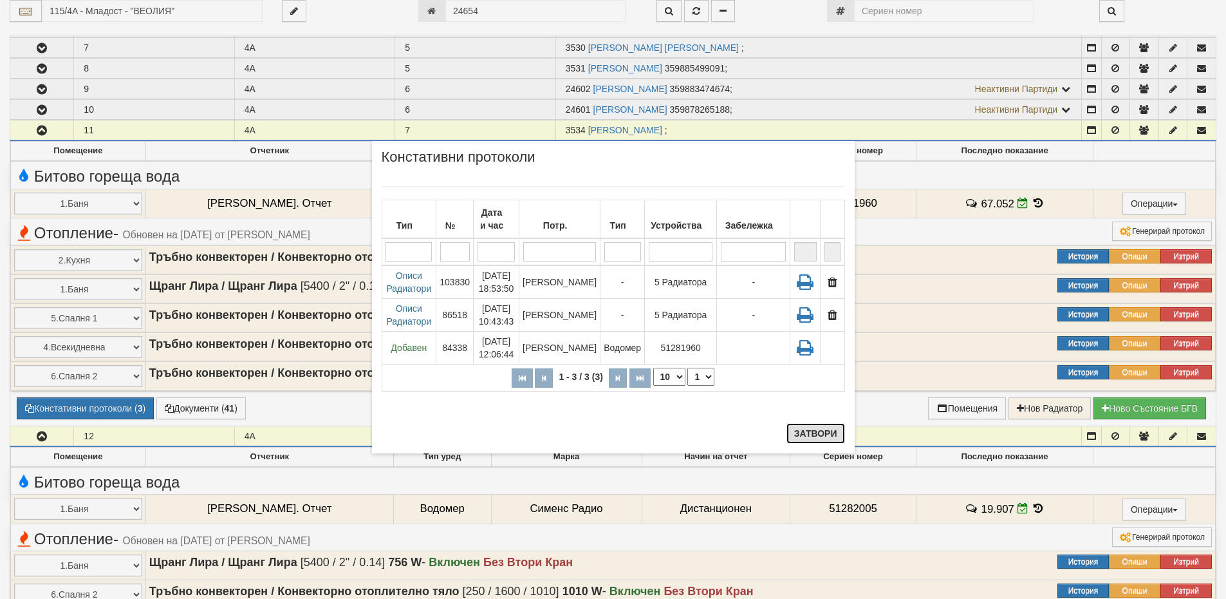
drag, startPoint x: 817, startPoint y: 429, endPoint x: 613, endPoint y: 232, distance: 283.6
click at [816, 422] on div "× Констативни протоколи Тип № Дата и час Потр. Тип Устройства Забележка 1 - 3 /…" at bounding box center [613, 296] width 483 height 311
drag, startPoint x: 815, startPoint y: 433, endPoint x: 764, endPoint y: 365, distance: 85.1
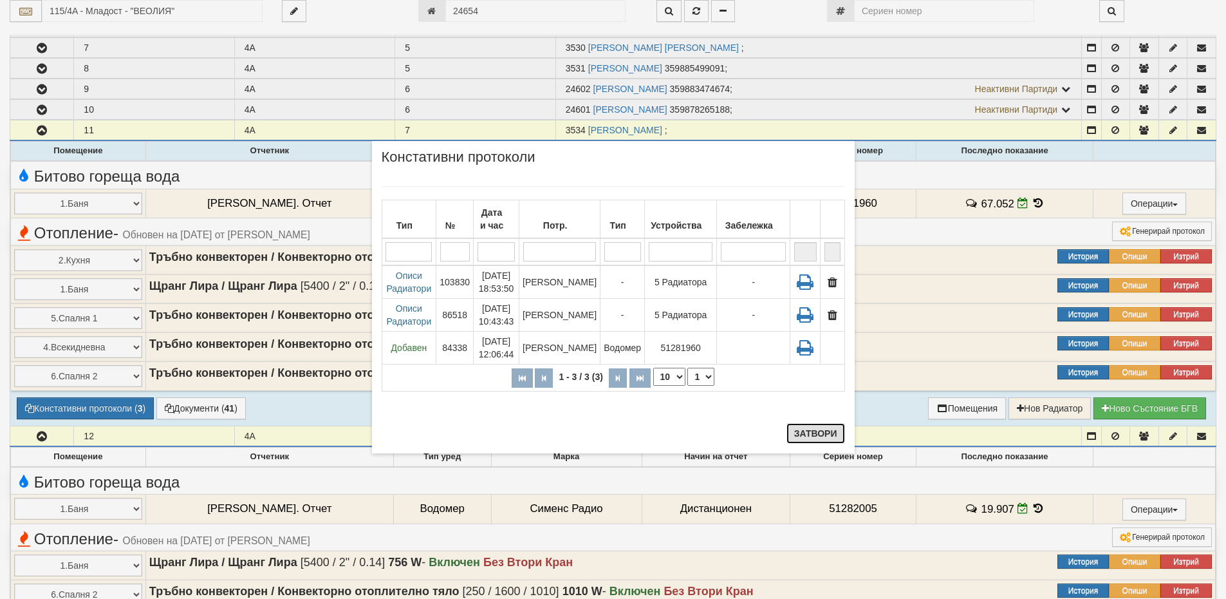
click at [815, 432] on button "Затвори" at bounding box center [815, 433] width 59 height 21
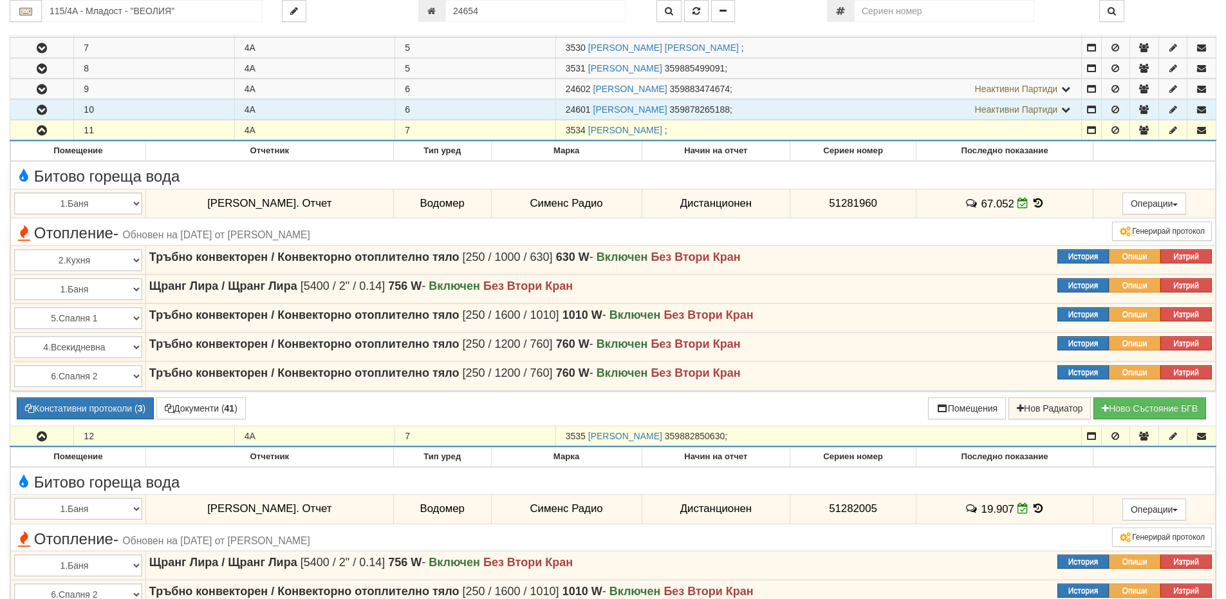
click at [37, 107] on icon "button" at bounding box center [41, 110] width 15 height 9
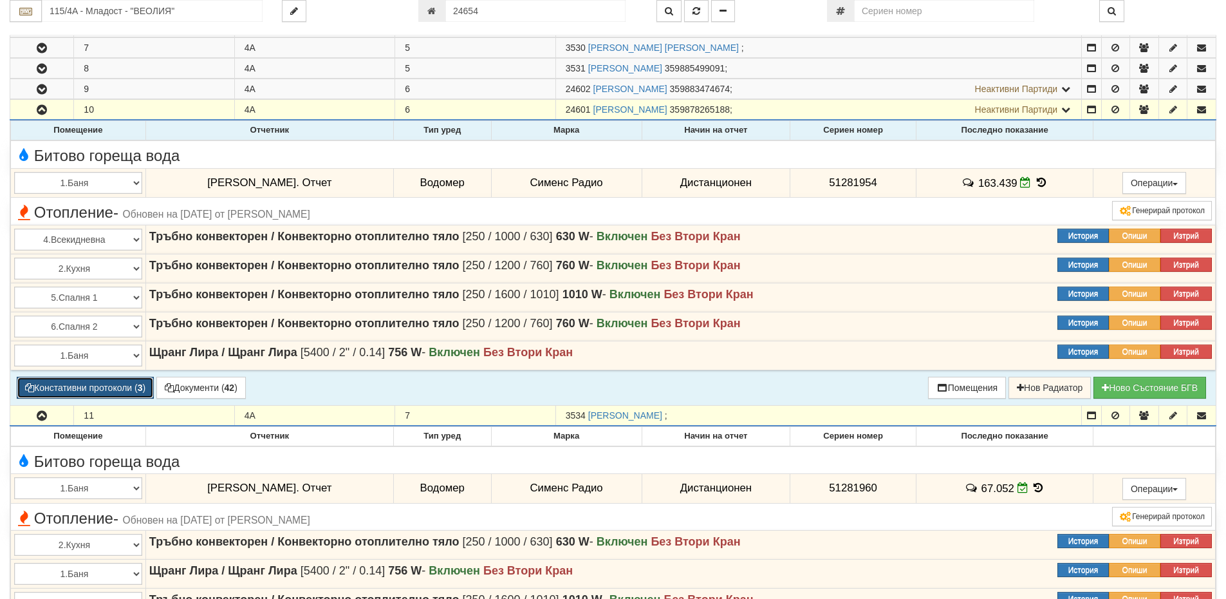
click at [79, 384] on button "Констативни протоколи ( 3 )" at bounding box center [85, 387] width 137 height 22
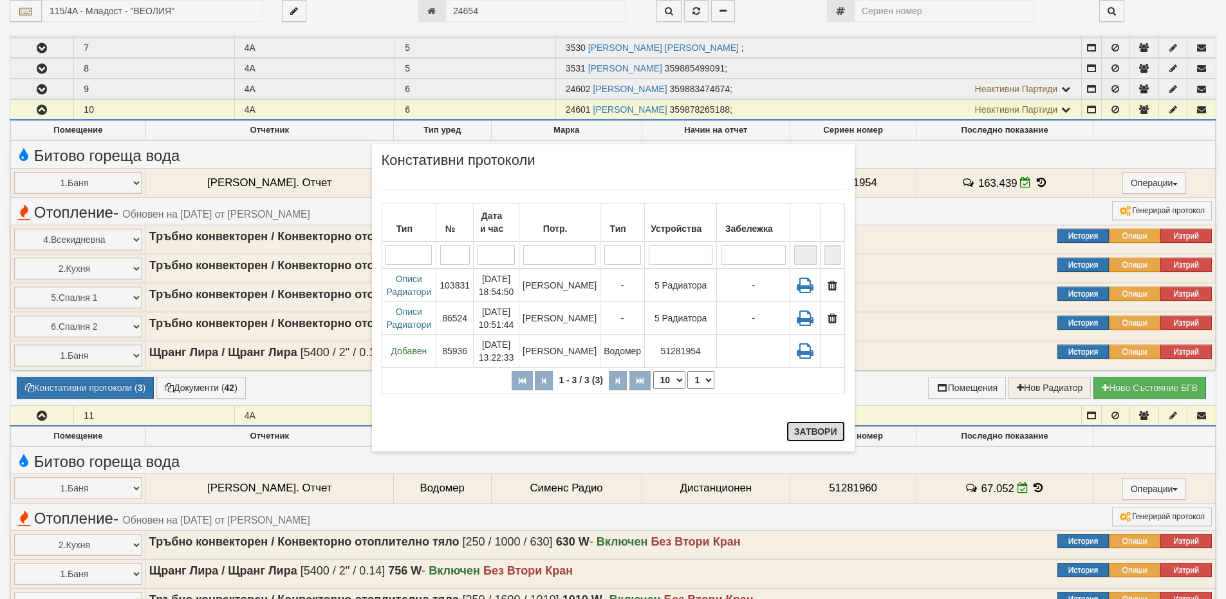
click at [797, 429] on button "Затвори" at bounding box center [815, 431] width 59 height 21
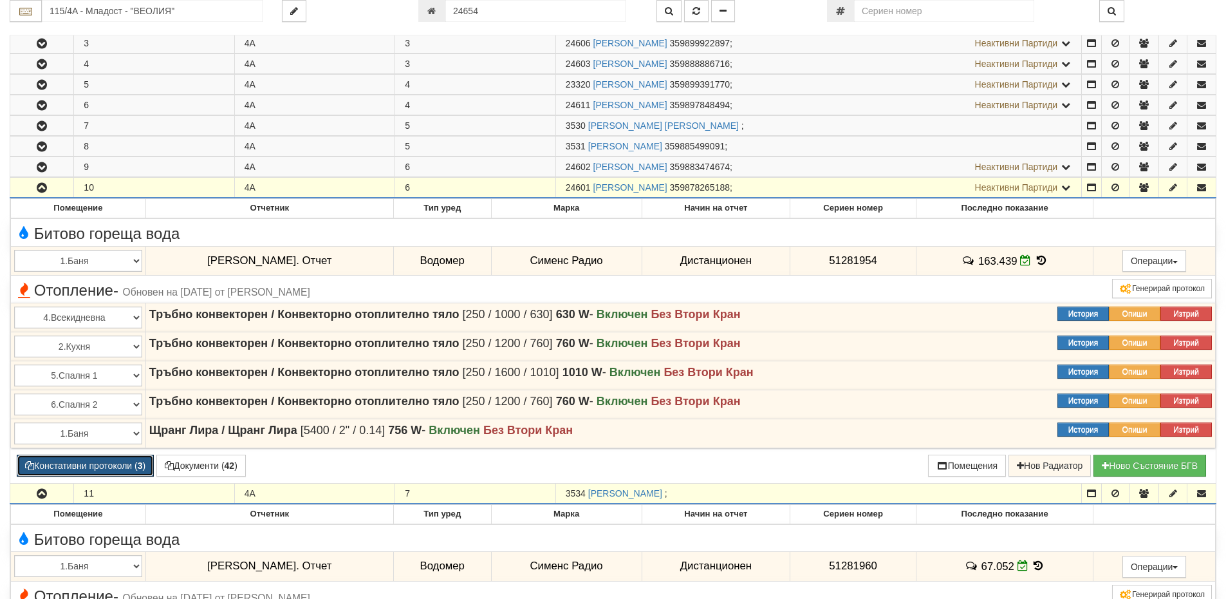
scroll to position [179, 0]
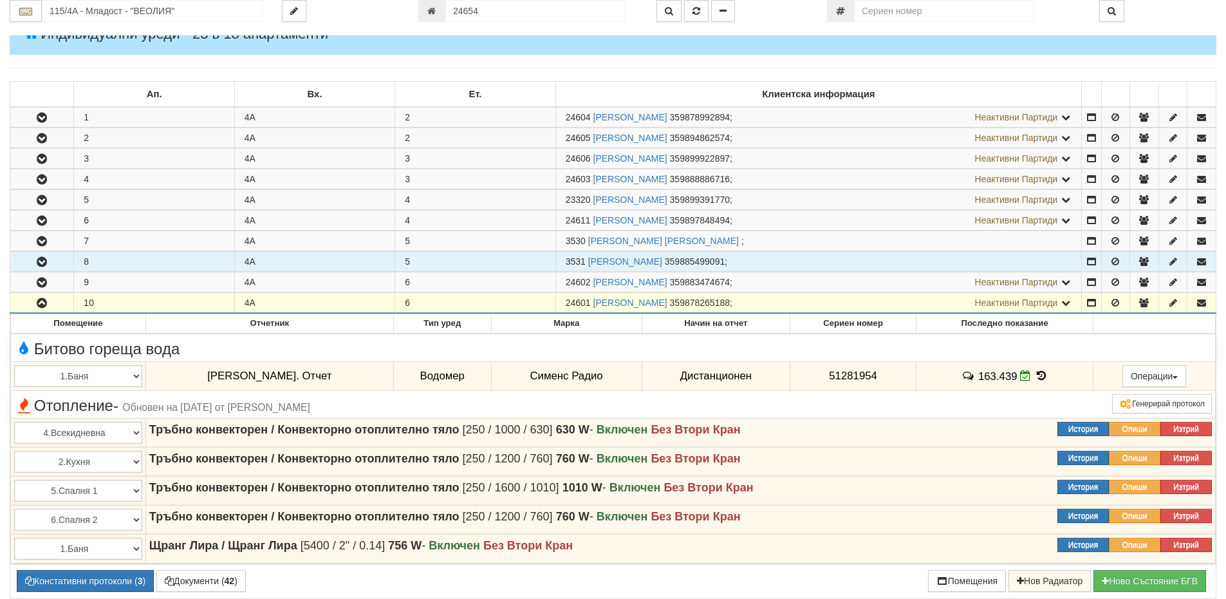
click at [52, 257] on button "button" at bounding box center [41, 261] width 63 height 19
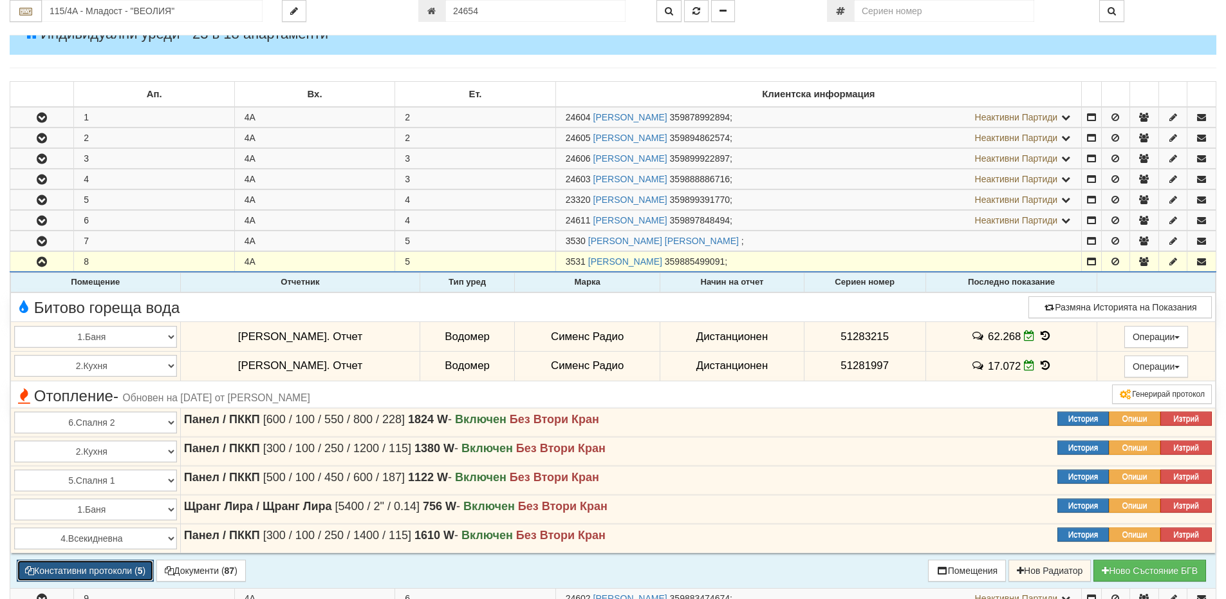
click at [58, 565] on button "Констативни протоколи ( 5 )" at bounding box center [85, 570] width 137 height 22
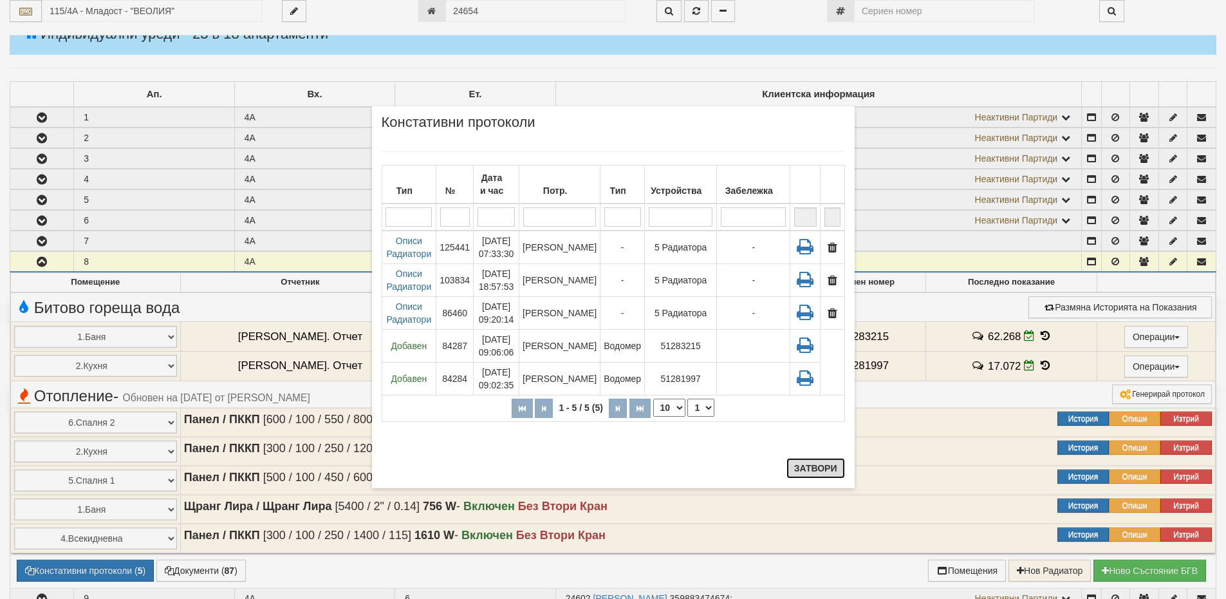
click at [803, 469] on button "Затвори" at bounding box center [815, 468] width 59 height 21
